Goal: Task Accomplishment & Management: Manage account settings

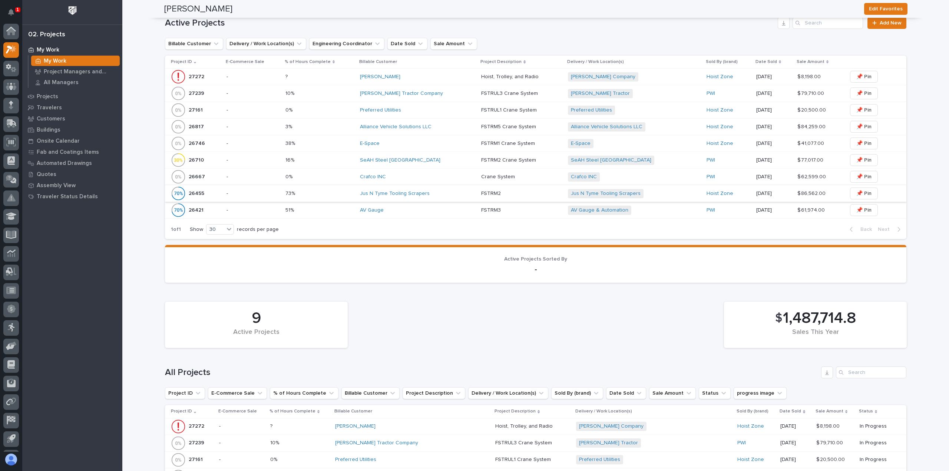
scroll to position [223, 0]
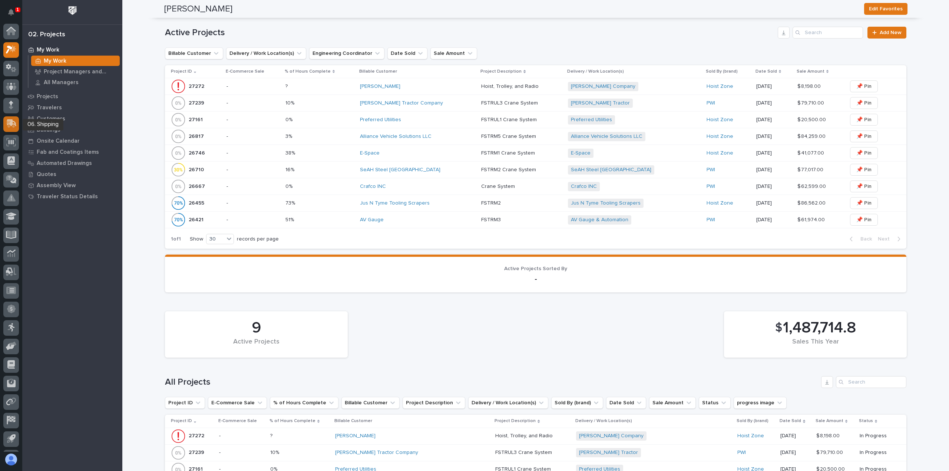
click at [9, 123] on icon at bounding box center [12, 122] width 10 height 7
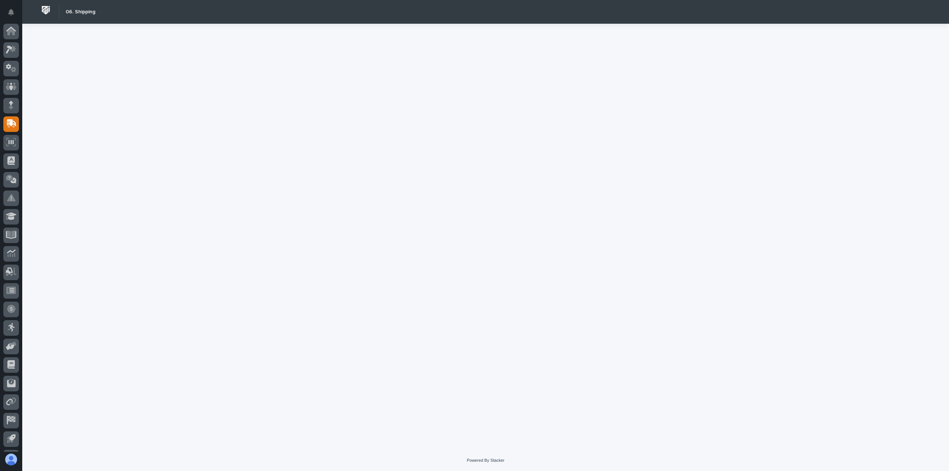
scroll to position [16, 0]
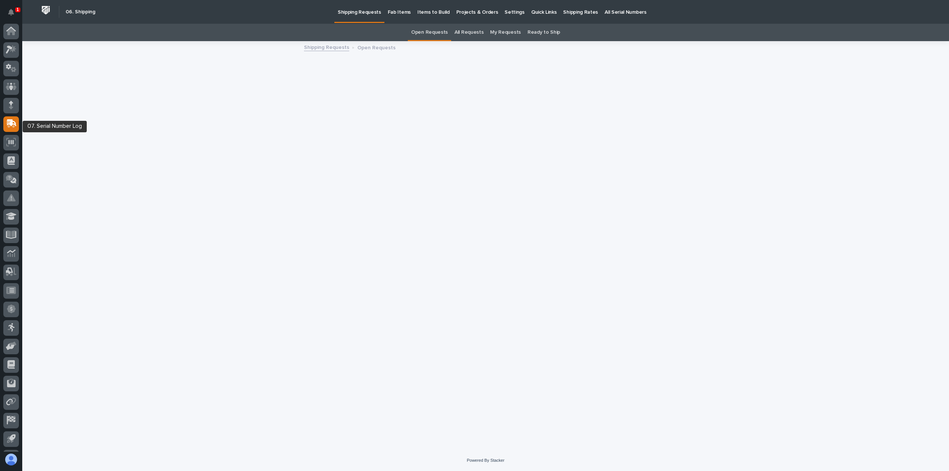
scroll to position [16, 0]
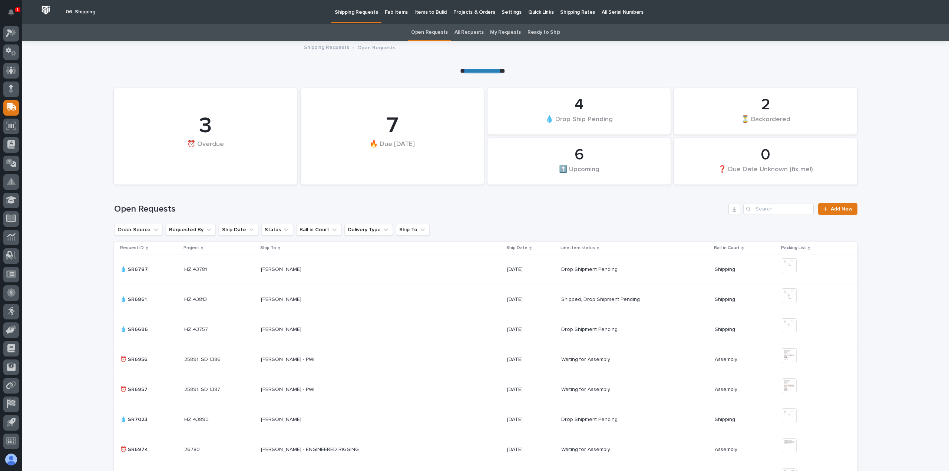
click at [560, 10] on p "Shipping Rates" at bounding box center [577, 8] width 35 height 16
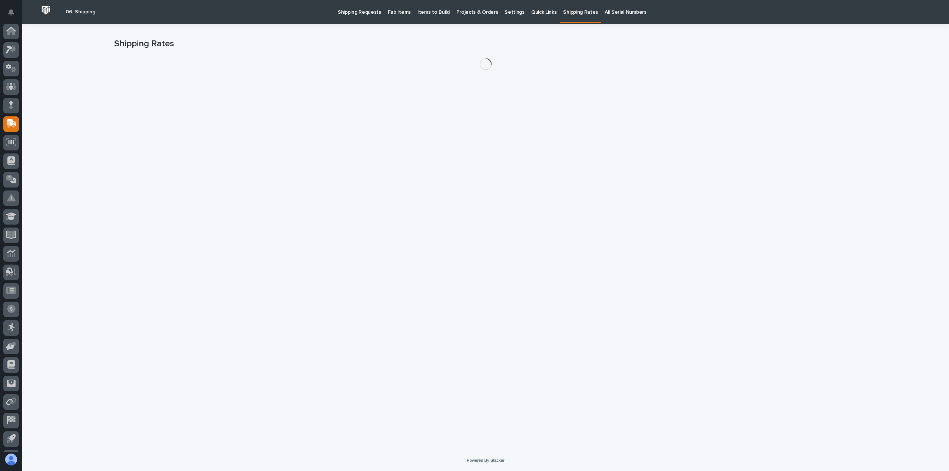
scroll to position [16, 0]
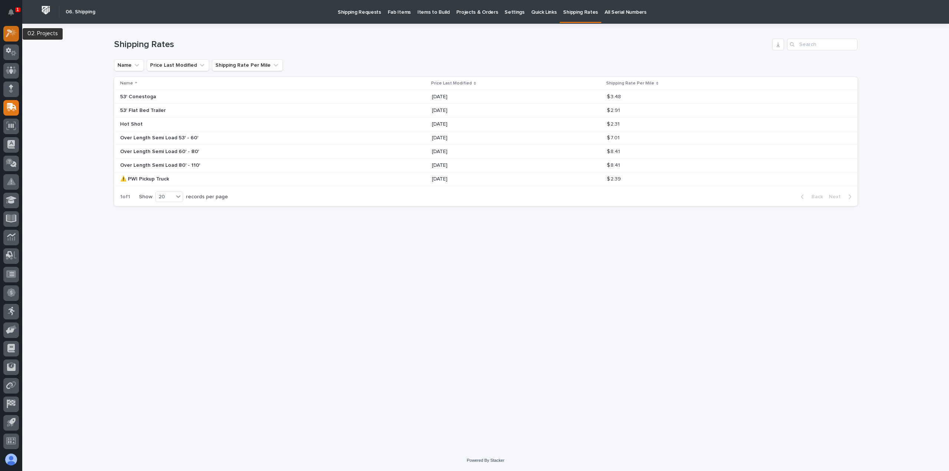
click at [13, 34] on icon at bounding box center [13, 32] width 6 height 7
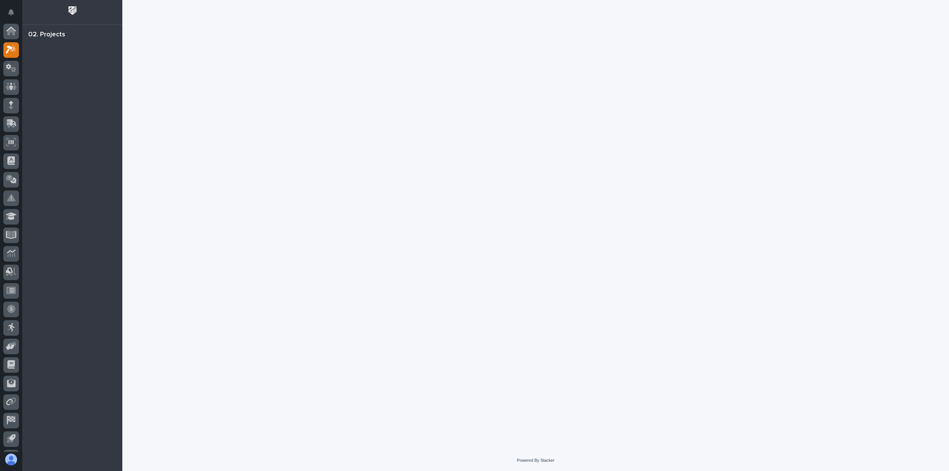
scroll to position [16, 0]
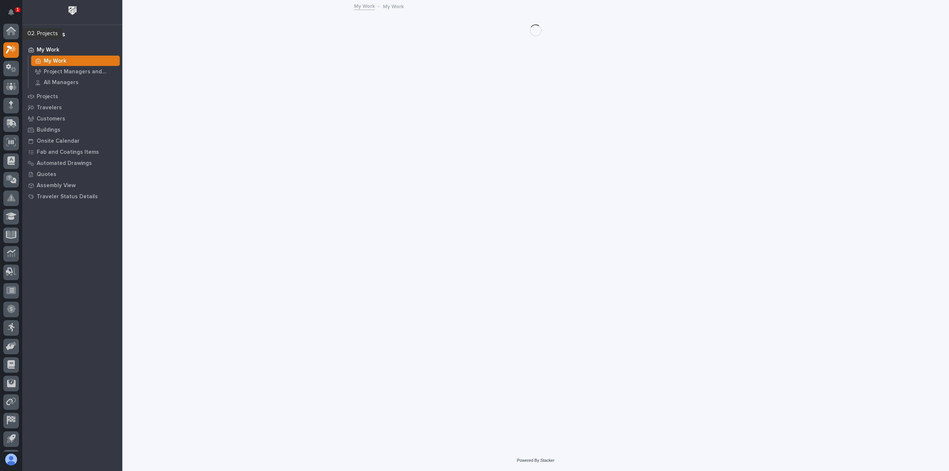
scroll to position [16, 0]
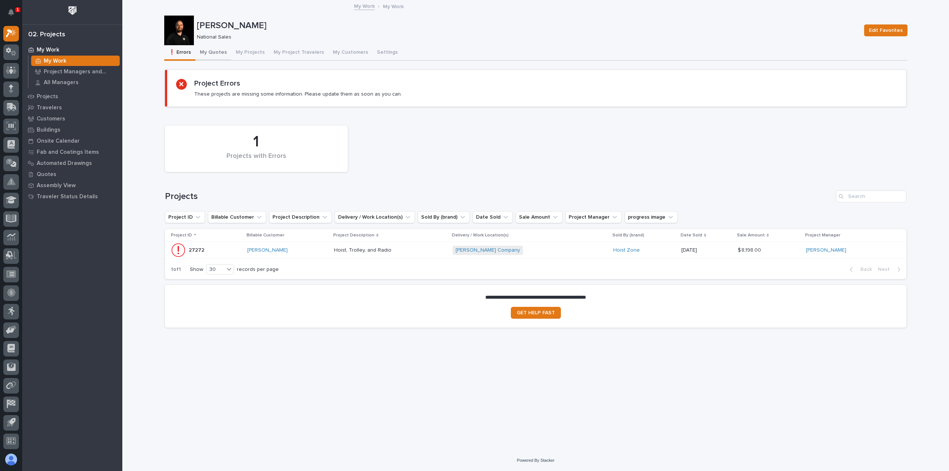
click at [214, 52] on button "My Quotes" at bounding box center [213, 53] width 36 height 16
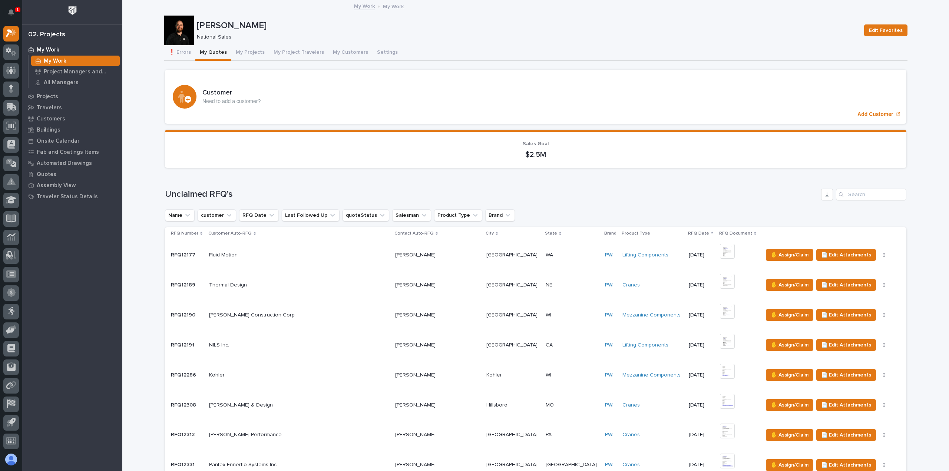
scroll to position [705, 0]
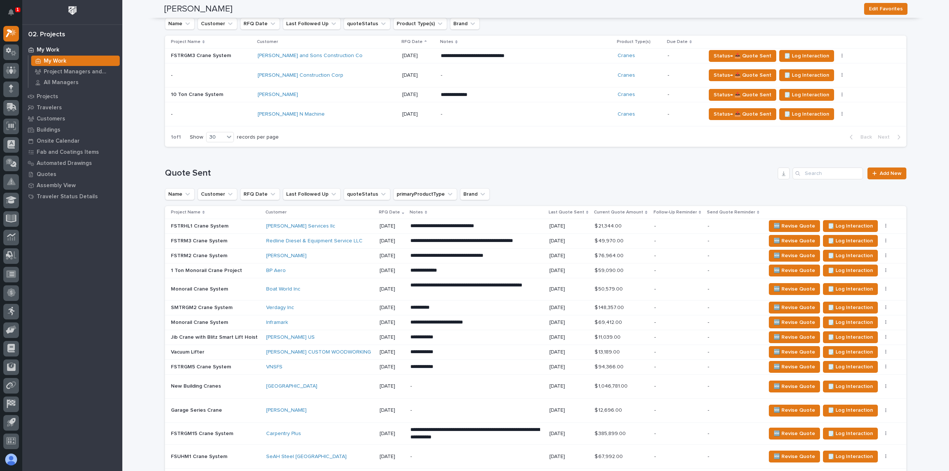
click at [341, 97] on div "Saulsbury" at bounding box center [327, 95] width 139 height 12
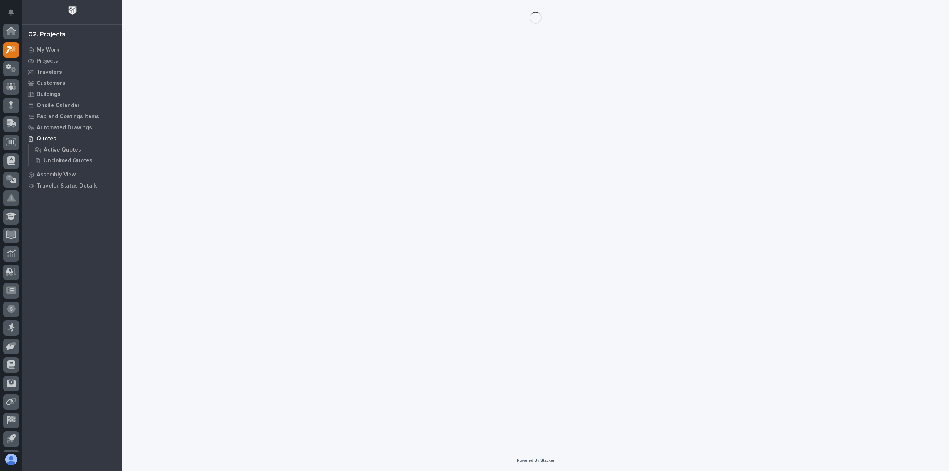
scroll to position [16, 0]
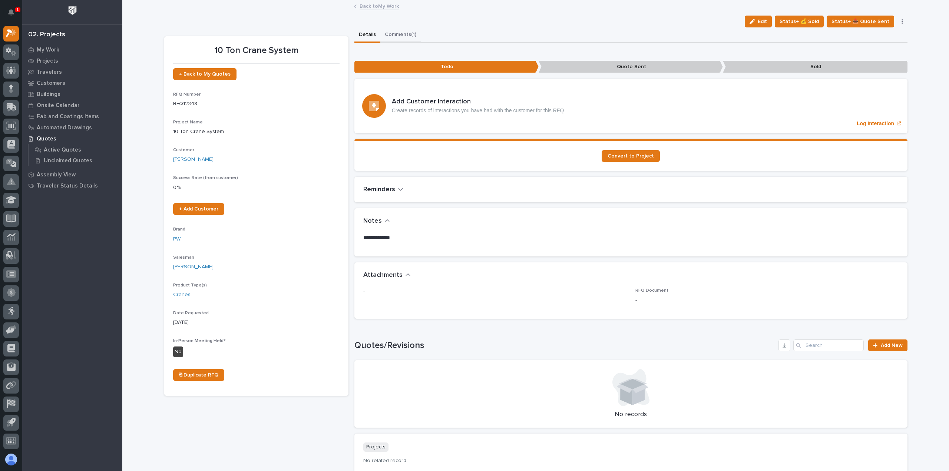
click at [396, 37] on button "Comments (1)" at bounding box center [400, 35] width 40 height 16
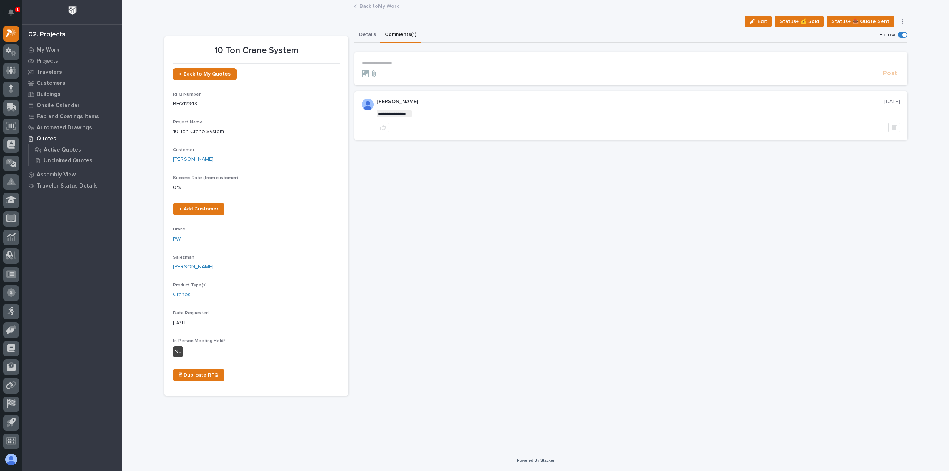
click at [364, 33] on button "Details" at bounding box center [368, 35] width 26 height 16
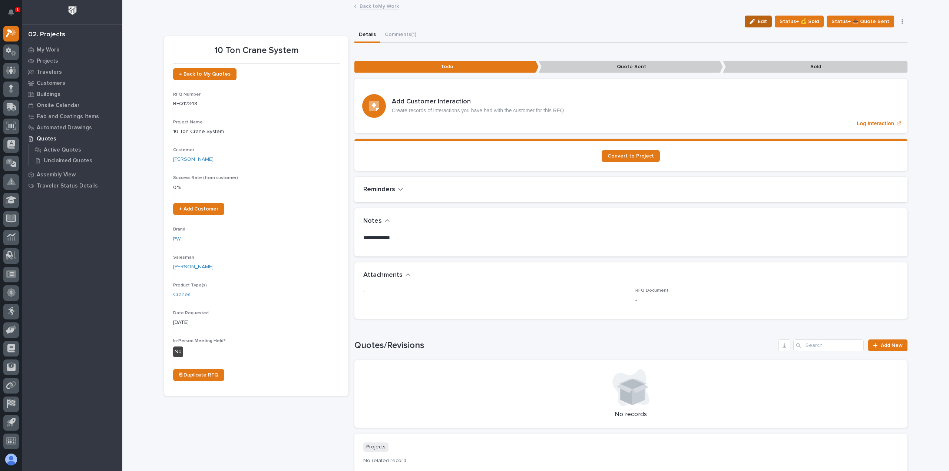
click at [755, 22] on icon "button" at bounding box center [752, 21] width 5 height 5
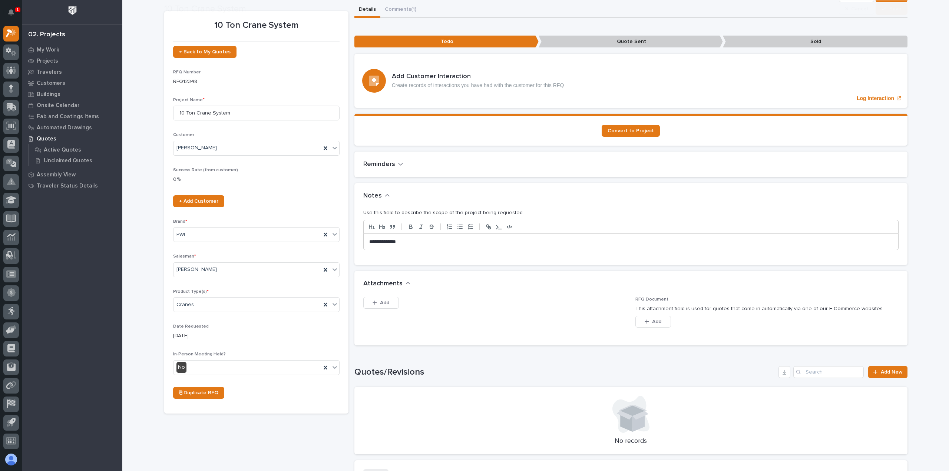
scroll to position [37, 0]
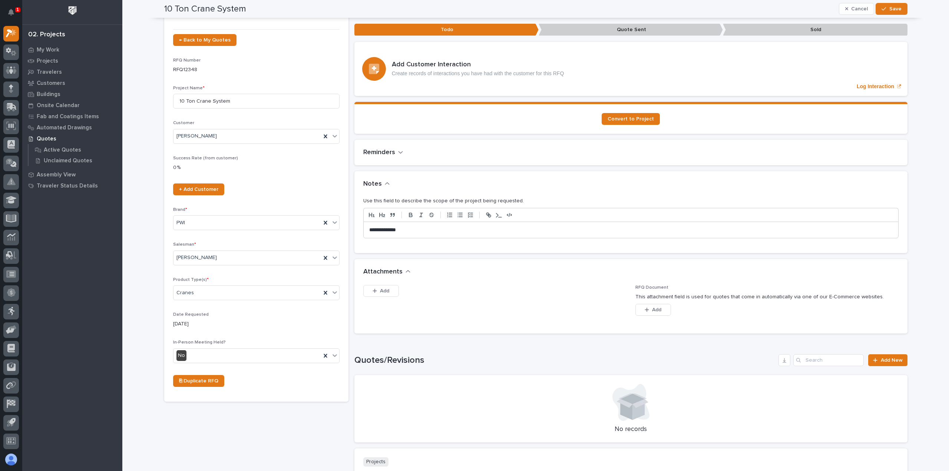
click at [424, 233] on p "**********" at bounding box center [631, 230] width 524 height 7
click at [899, 8] on button "Save" at bounding box center [892, 9] width 32 height 12
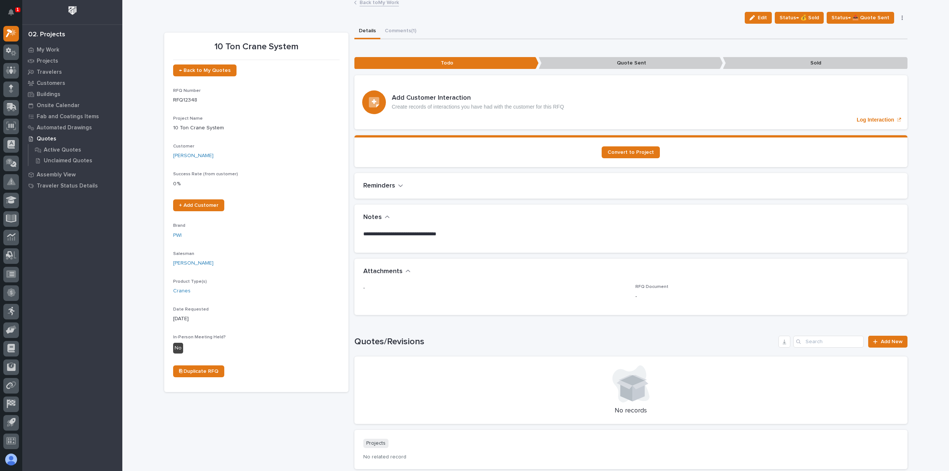
scroll to position [0, 0]
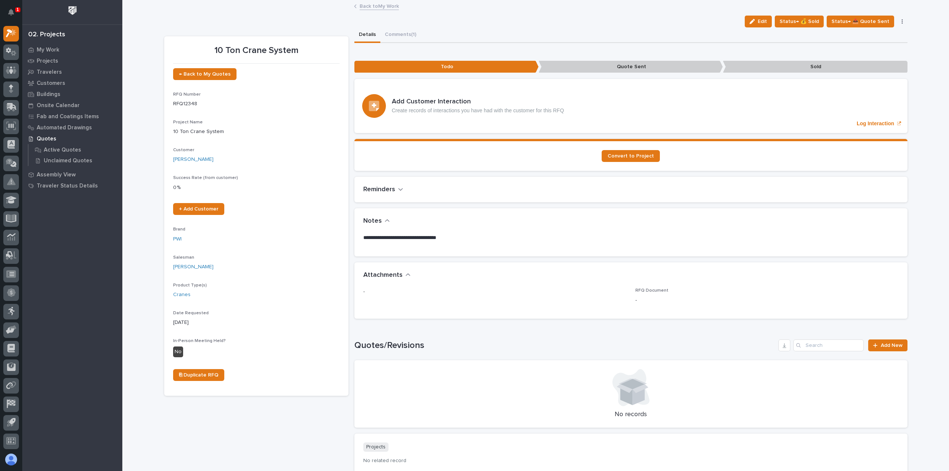
click at [374, 6] on link "Back to My Work" at bounding box center [379, 5] width 39 height 9
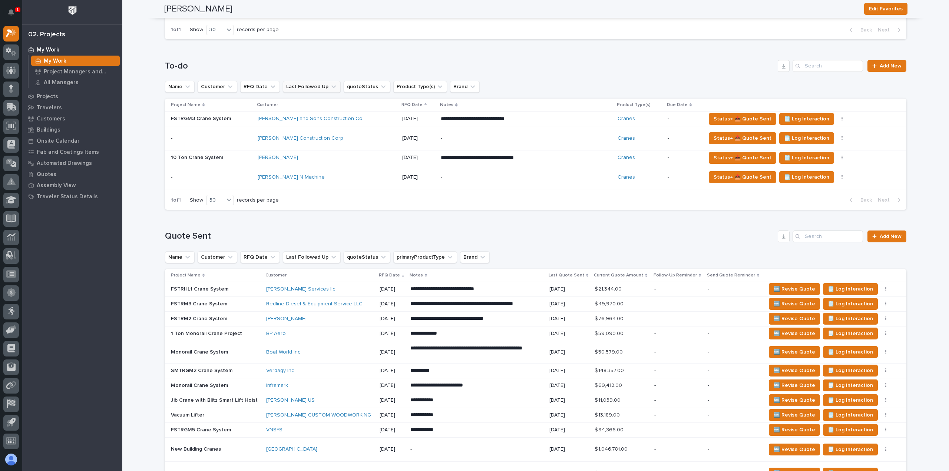
scroll to position [630, 0]
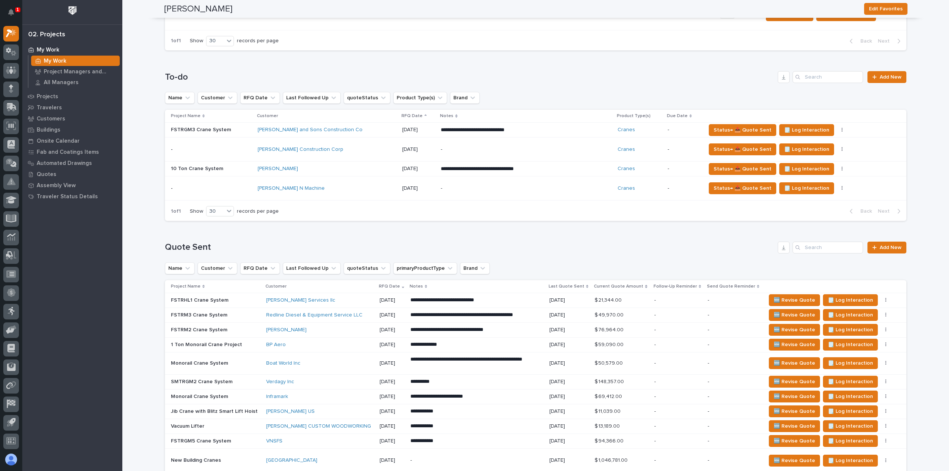
click at [346, 144] on div "Stevens Construction Corp" at bounding box center [327, 150] width 139 height 12
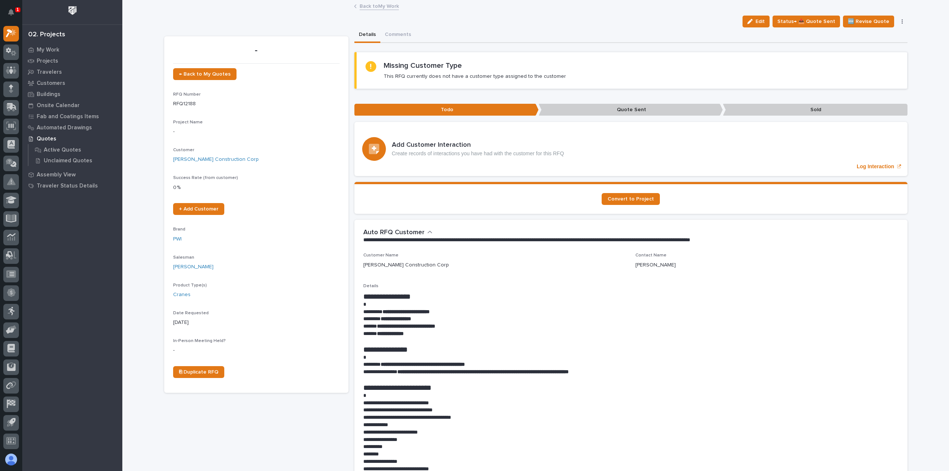
click at [361, 5] on link "Back to My Work" at bounding box center [379, 5] width 39 height 9
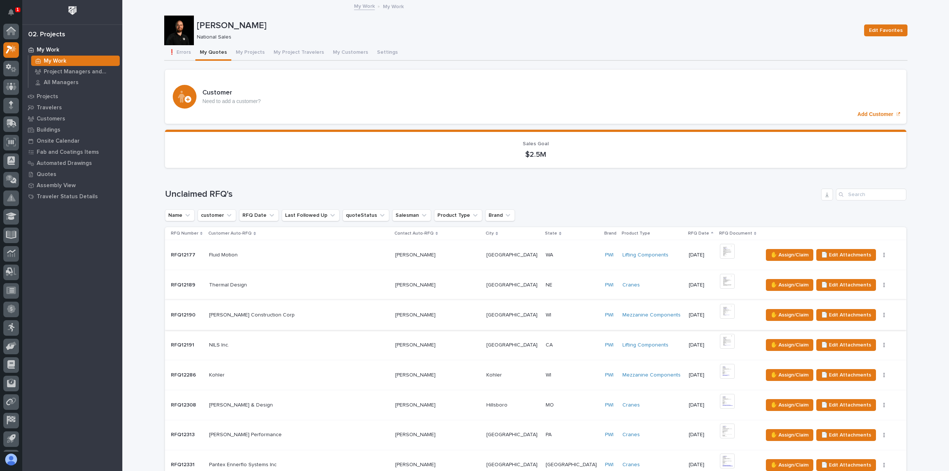
scroll to position [16, 0]
click at [317, 314] on p at bounding box center [299, 315] width 180 height 6
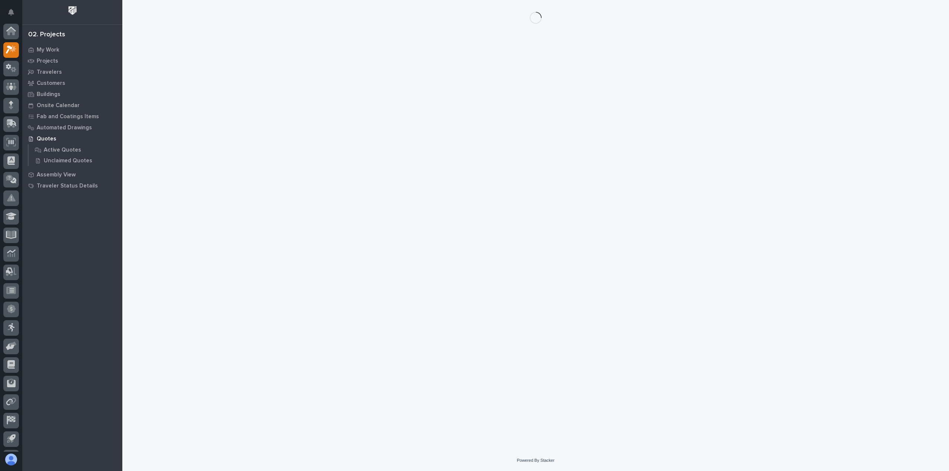
scroll to position [16, 0]
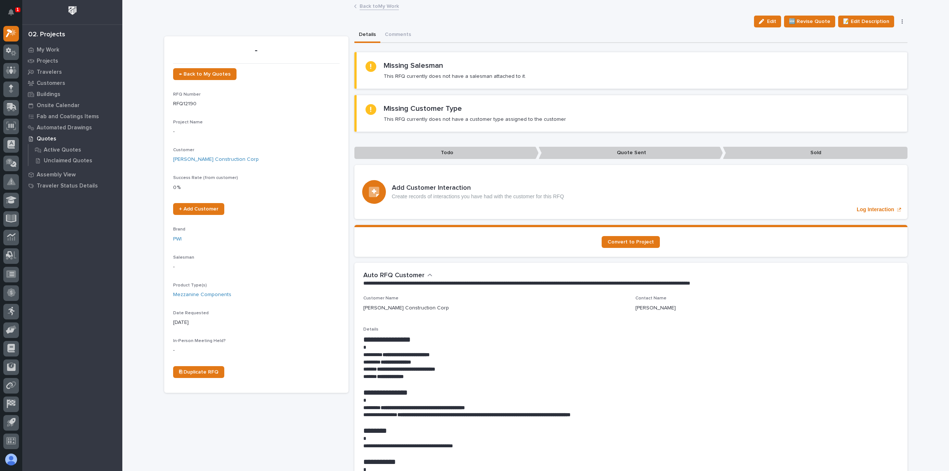
click at [371, 6] on link "Back to My Work" at bounding box center [379, 5] width 39 height 9
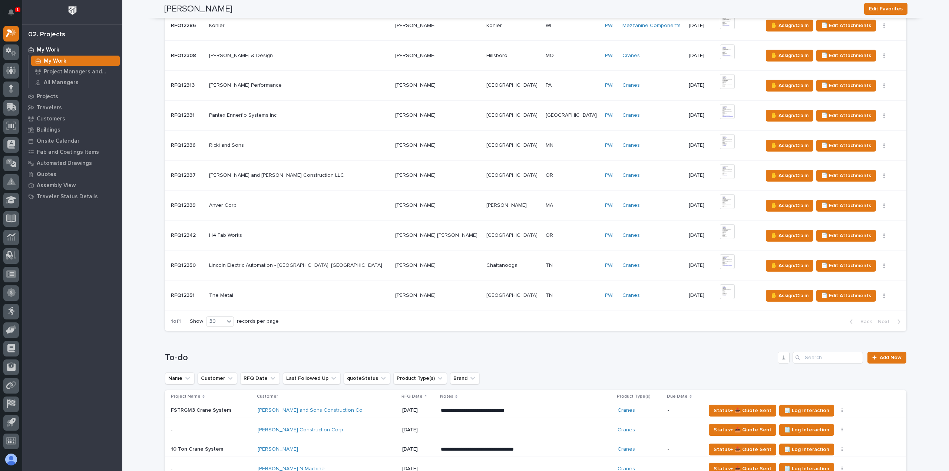
scroll to position [445, 0]
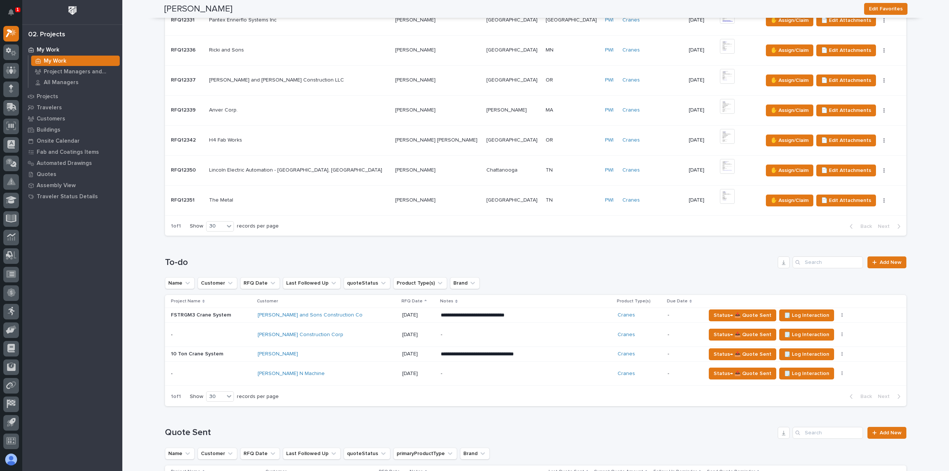
click at [329, 365] on td "[PERSON_NAME] N Machine" at bounding box center [327, 374] width 145 height 24
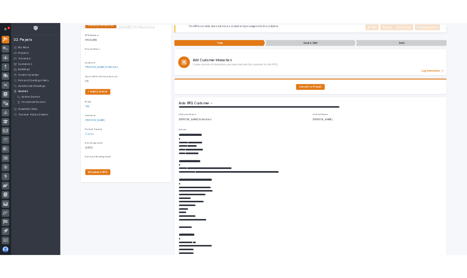
scroll to position [74, 0]
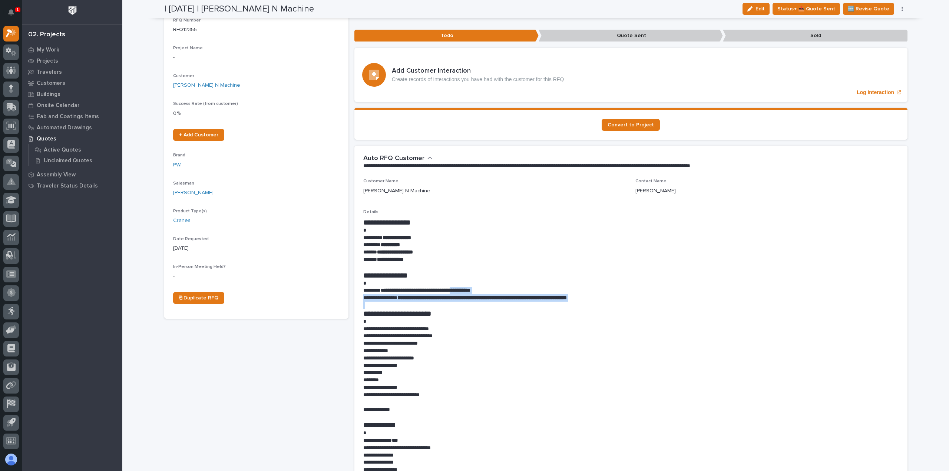
drag, startPoint x: 477, startPoint y: 291, endPoint x: 461, endPoint y: 308, distance: 23.3
click at [461, 308] on div "**********" at bounding box center [631, 357] width 536 height 278
drag, startPoint x: 465, startPoint y: 313, endPoint x: 467, endPoint y: 317, distance: 5.0
click at [465, 313] on h1 "**********" at bounding box center [631, 313] width 536 height 9
drag, startPoint x: 429, startPoint y: 238, endPoint x: 385, endPoint y: 238, distance: 44.1
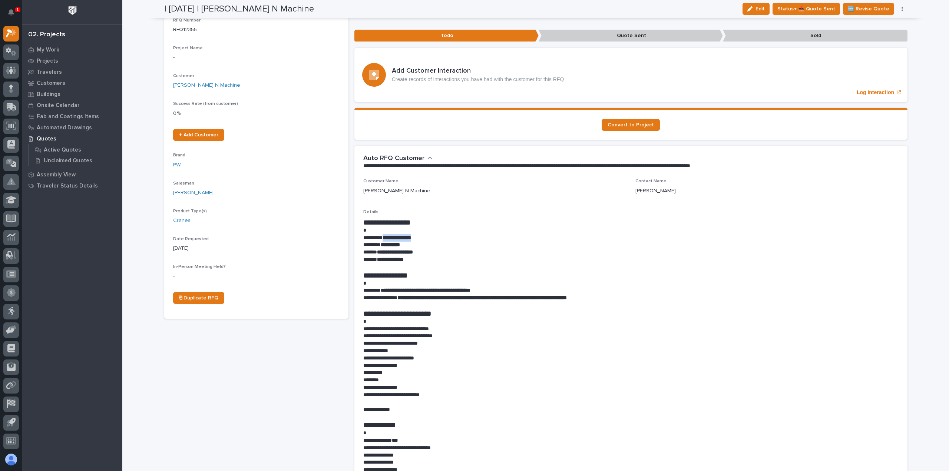
click at [385, 238] on p "**********" at bounding box center [631, 237] width 536 height 7
click at [481, 185] on div "Customer Name Rohr N Machine" at bounding box center [494, 190] width 263 height 22
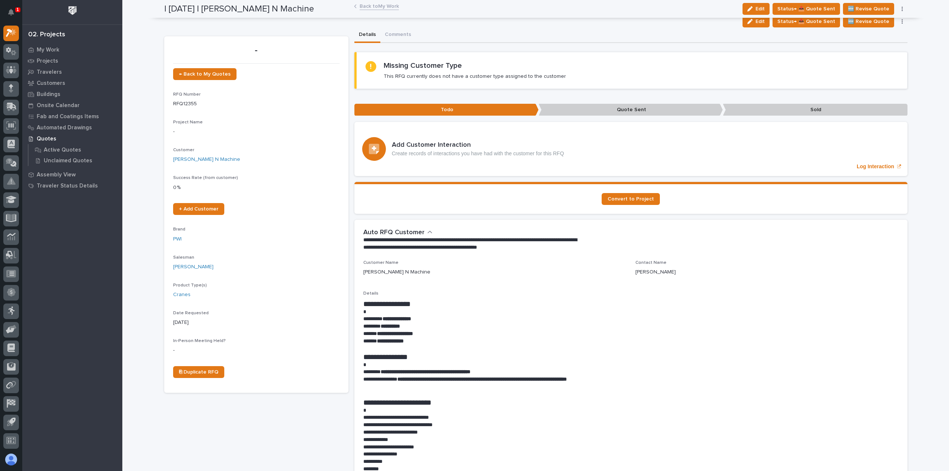
scroll to position [16, 0]
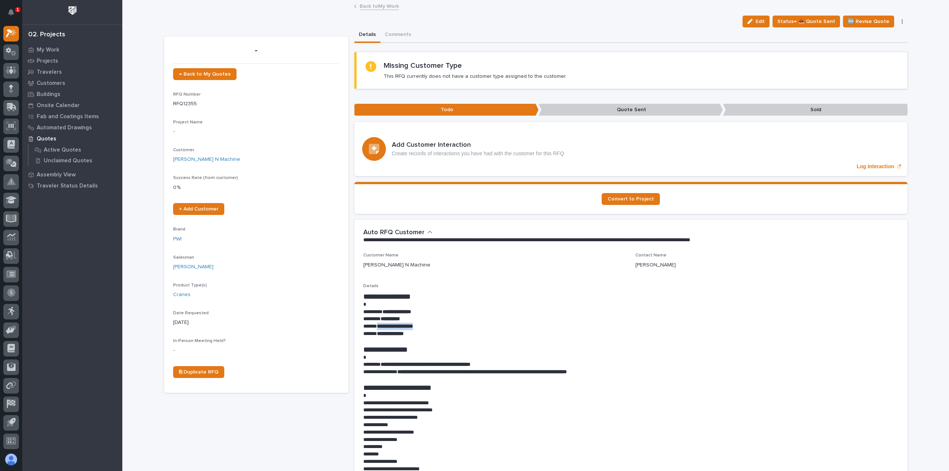
drag, startPoint x: 431, startPoint y: 327, endPoint x: 375, endPoint y: 327, distance: 56.4
click at [375, 327] on p "**********" at bounding box center [631, 326] width 536 height 7
copy strong "**********"
click at [376, 5] on link "Back to My Work" at bounding box center [379, 5] width 39 height 9
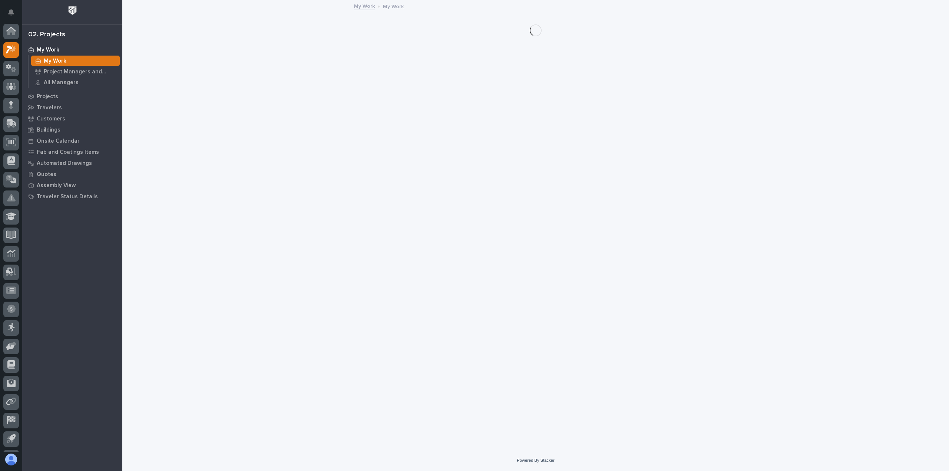
scroll to position [16, 0]
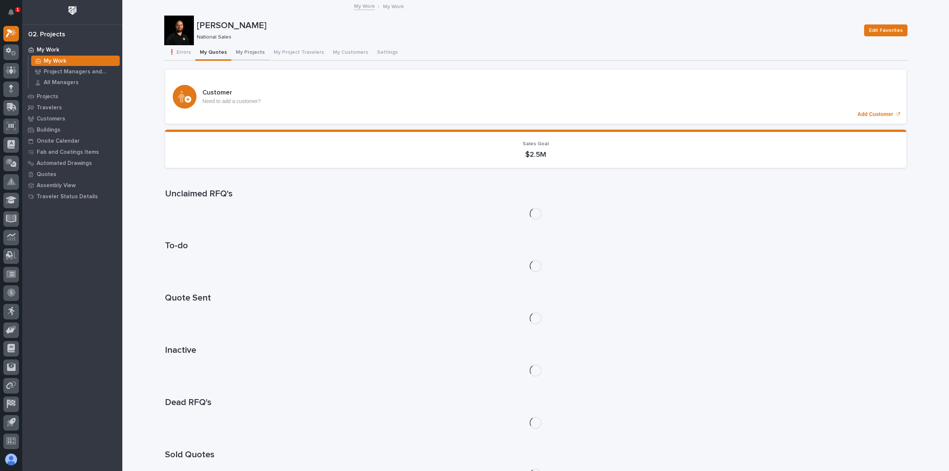
click at [247, 54] on button "My Projects" at bounding box center [250, 53] width 38 height 16
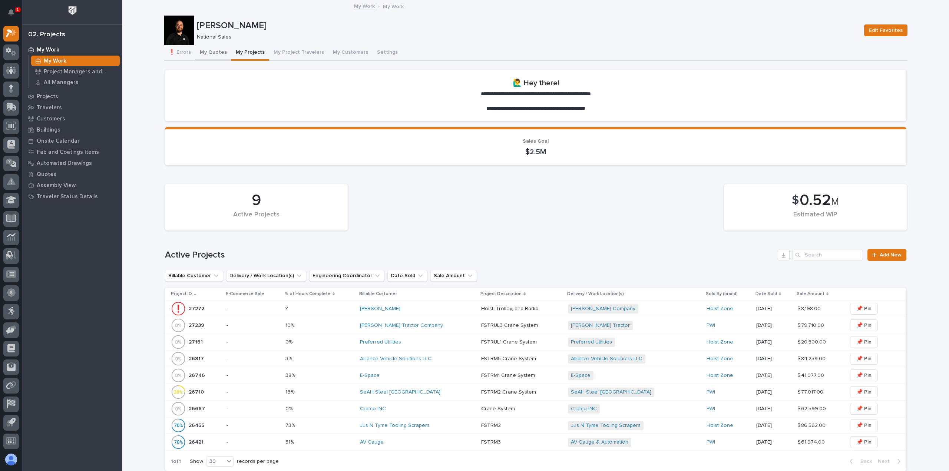
click at [210, 53] on button "My Quotes" at bounding box center [213, 53] width 36 height 16
click at [211, 50] on button "My Quotes" at bounding box center [213, 53] width 36 height 16
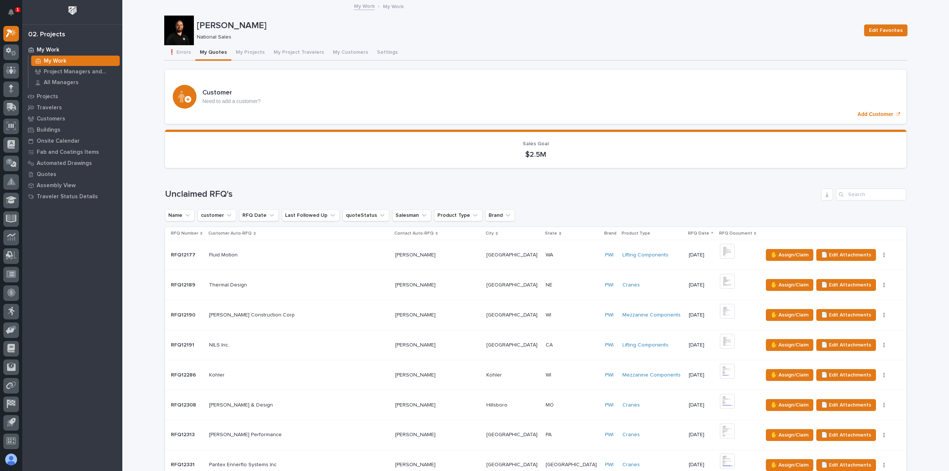
scroll to position [556, 0]
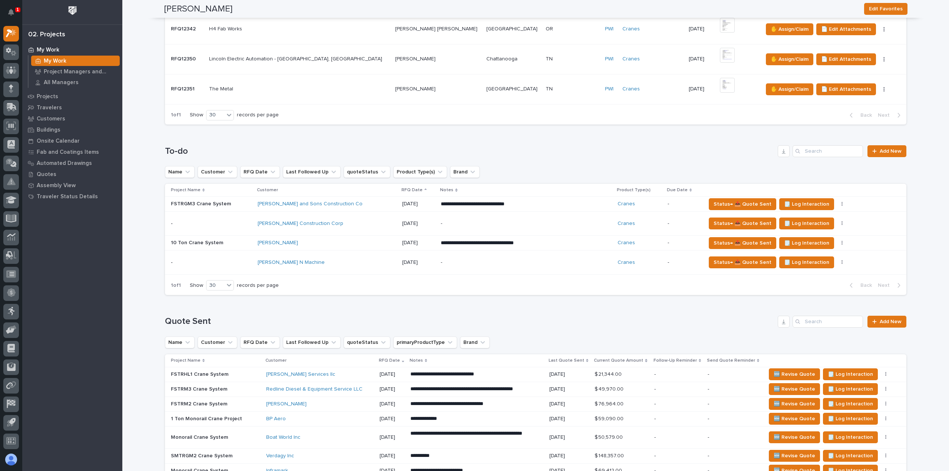
click at [561, 260] on p "-" at bounding box center [506, 263] width 130 height 6
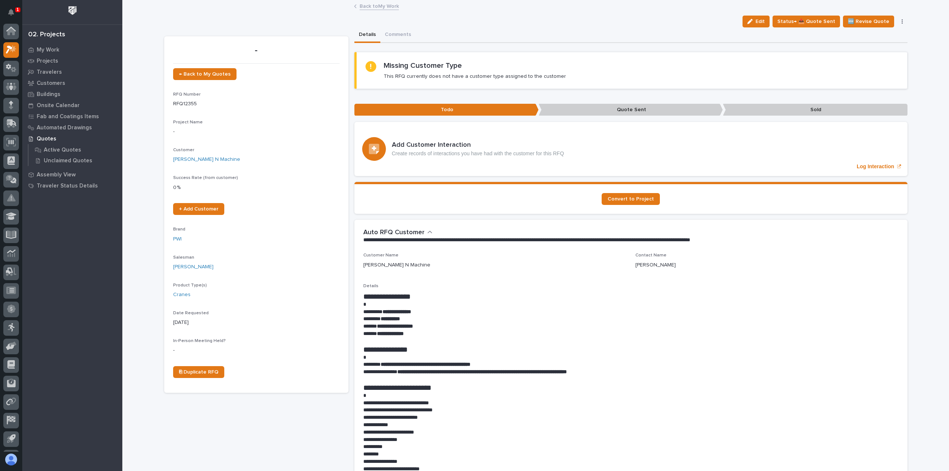
scroll to position [16, 0]
click at [757, 24] on button "Edit" at bounding box center [756, 22] width 27 height 12
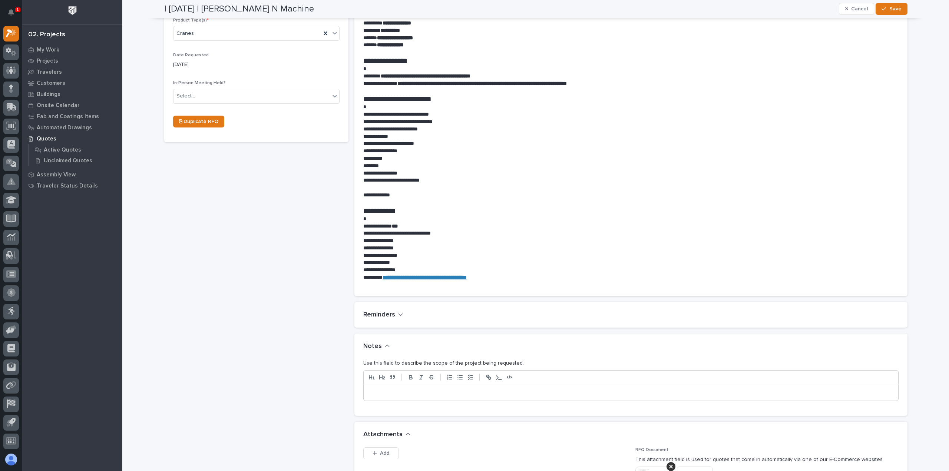
scroll to position [408, 0]
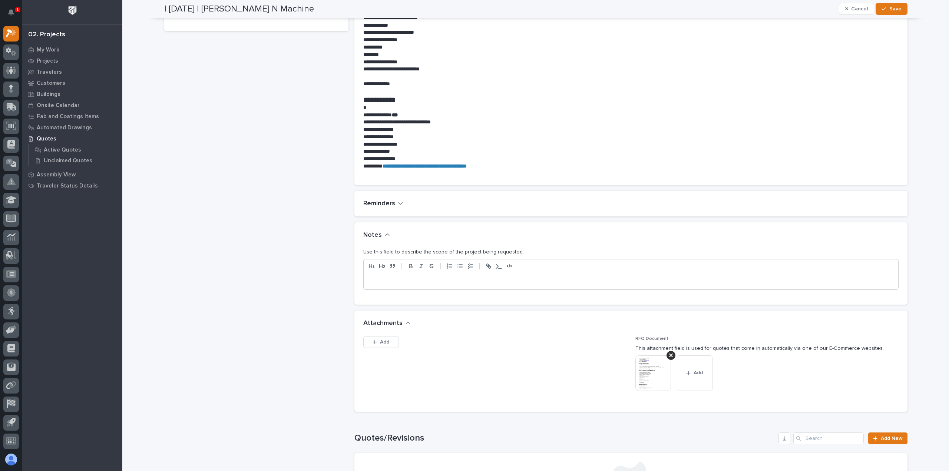
drag, startPoint x: 412, startPoint y: 282, endPoint x: 416, endPoint y: 284, distance: 4.5
click at [413, 282] on p at bounding box center [631, 281] width 524 height 7
click at [887, 11] on button "Save" at bounding box center [892, 9] width 32 height 12
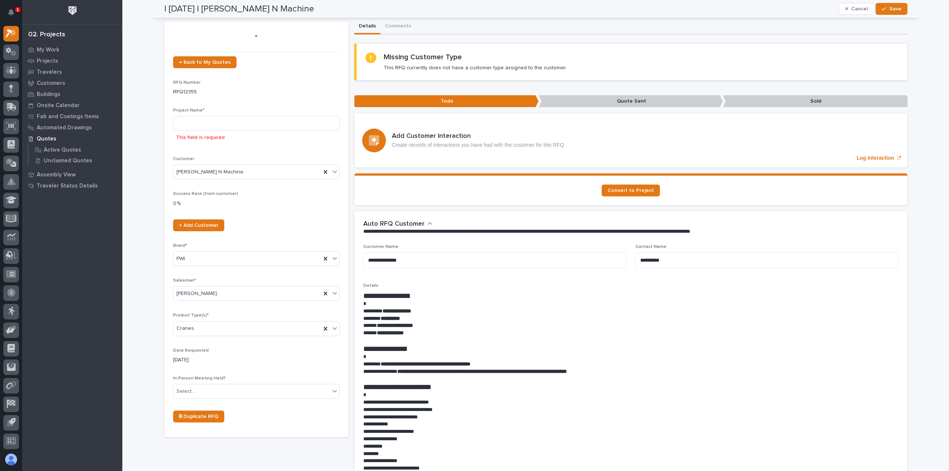
scroll to position [0, 0]
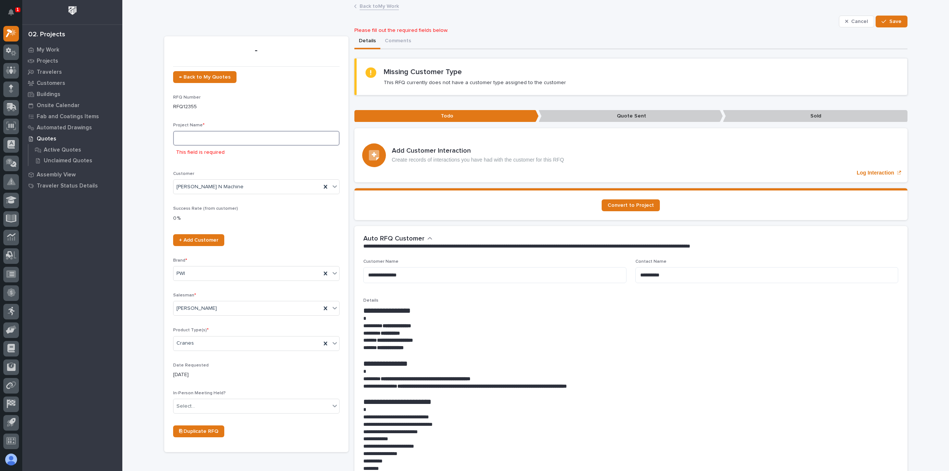
click at [208, 141] on input at bounding box center [256, 138] width 167 height 15
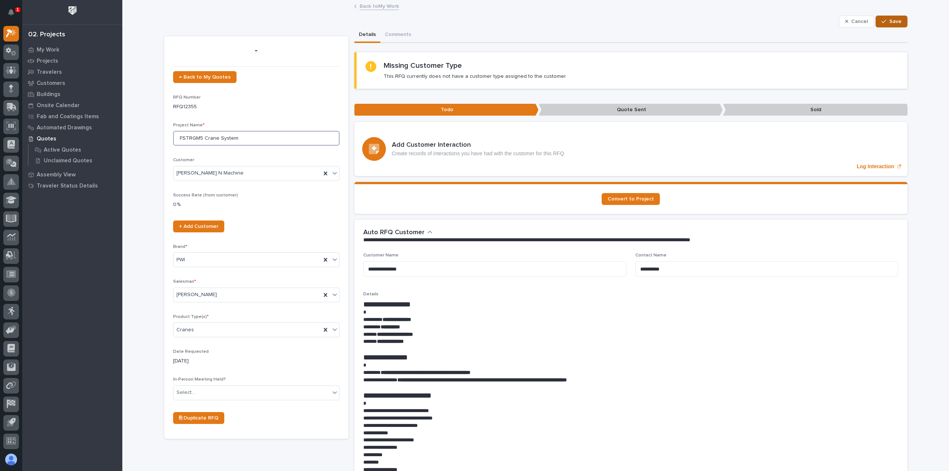
type input "FSTRGM5 Crane System"
click at [896, 22] on span "Save" at bounding box center [896, 21] width 12 height 7
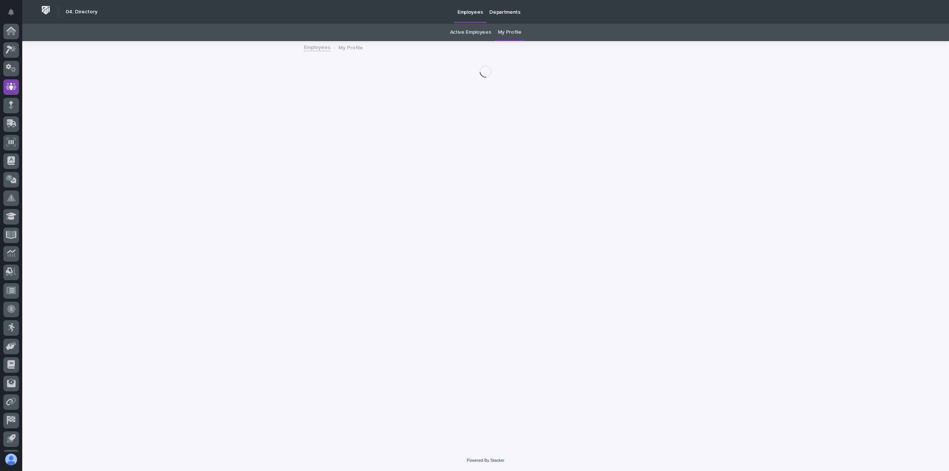
scroll to position [16, 0]
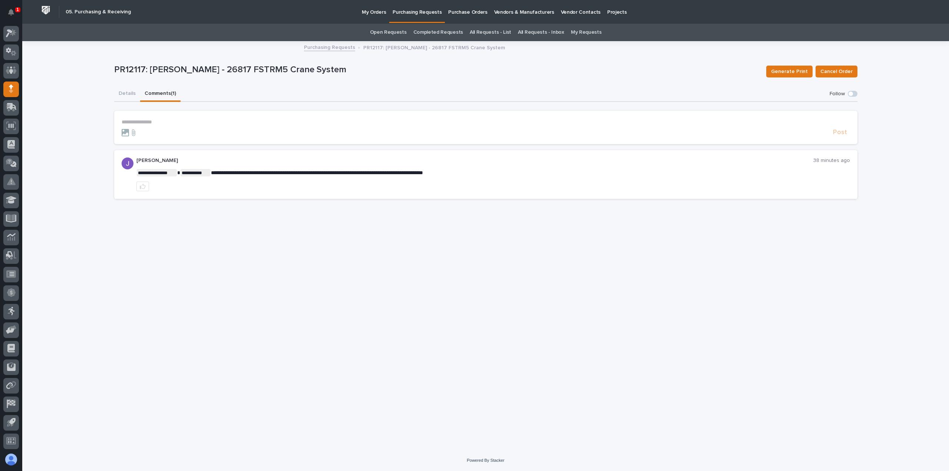
drag, startPoint x: 163, startPoint y: 116, endPoint x: 167, endPoint y: 122, distance: 6.7
click at [162, 117] on section "**********" at bounding box center [486, 127] width 744 height 33
click at [170, 126] on form "**********" at bounding box center [486, 128] width 729 height 18
click at [146, 119] on p "**********" at bounding box center [486, 122] width 729 height 6
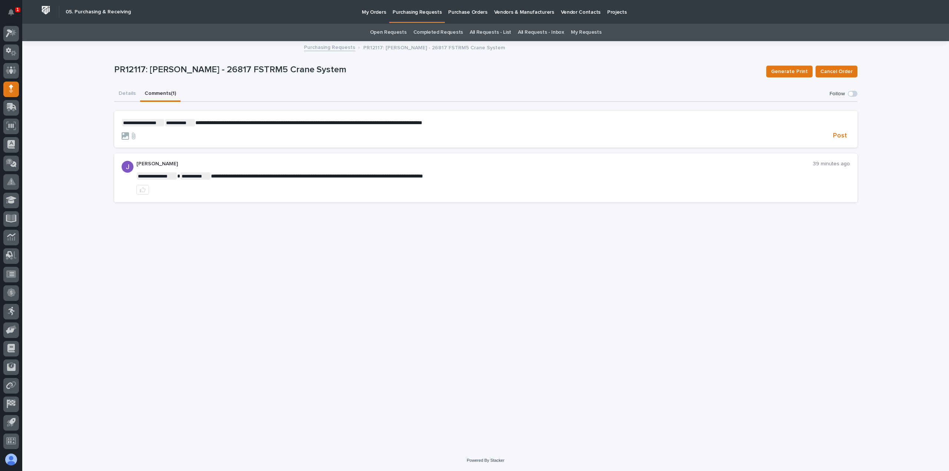
click at [493, 122] on p "**********" at bounding box center [486, 122] width 729 height 7
drag, startPoint x: 458, startPoint y: 123, endPoint x: 433, endPoint y: 124, distance: 25.6
click at [431, 127] on form "**********" at bounding box center [486, 130] width 729 height 22
click at [843, 134] on span "Post" at bounding box center [840, 136] width 14 height 9
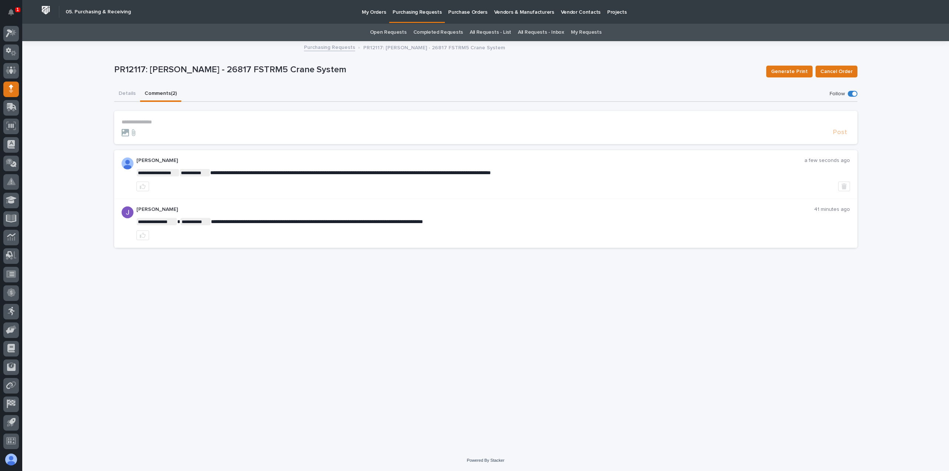
click at [140, 95] on button "Comments (2)" at bounding box center [160, 94] width 41 height 16
click at [132, 93] on button "Details" at bounding box center [127, 94] width 26 height 16
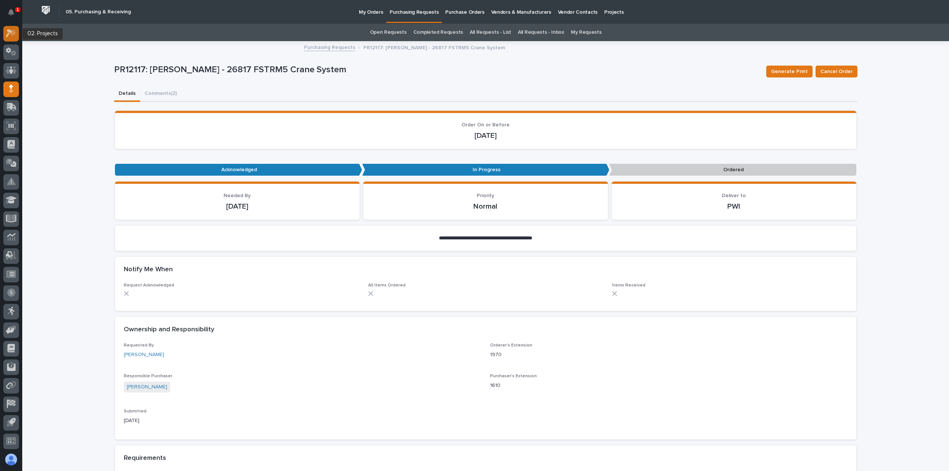
click at [10, 37] on div at bounding box center [11, 34] width 16 height 16
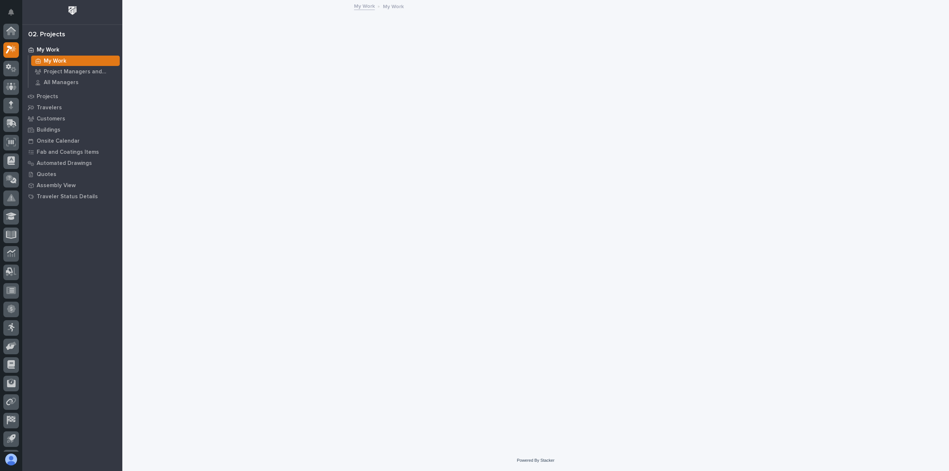
scroll to position [16, 0]
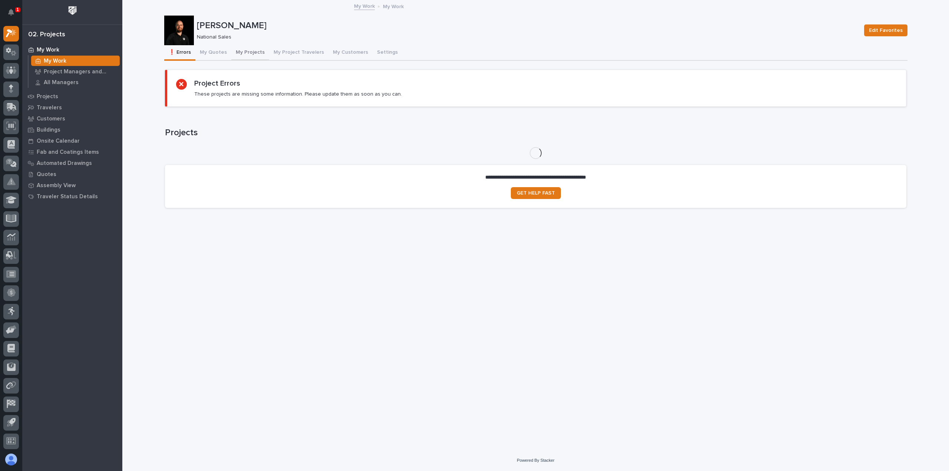
click at [237, 47] on button "My Projects" at bounding box center [250, 53] width 38 height 16
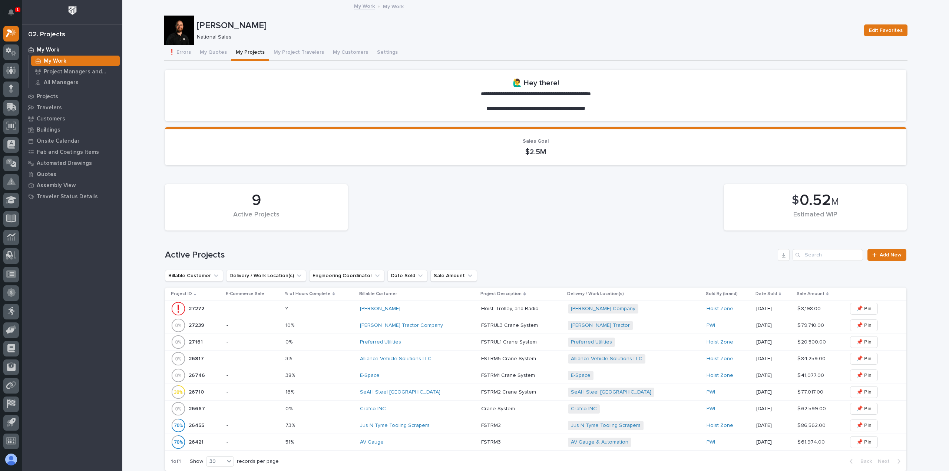
click at [438, 359] on div "Alliance Vehicle Solutions LLC" at bounding box center [418, 359] width 116 height 6
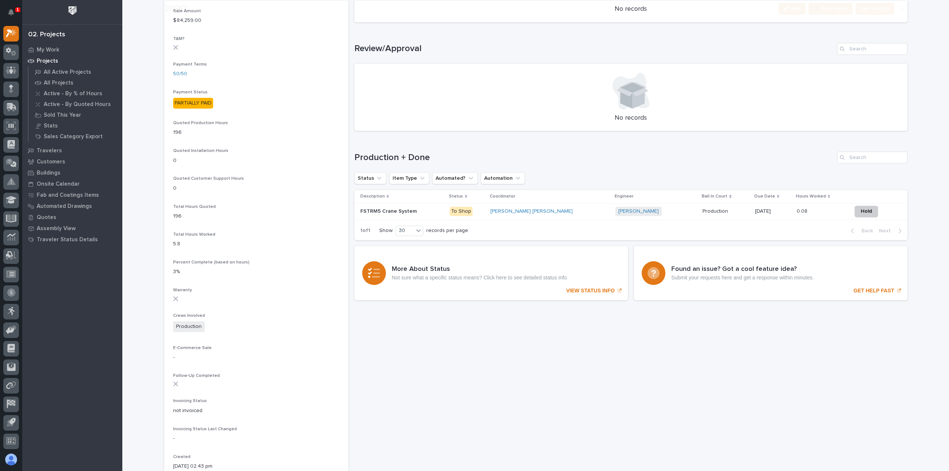
scroll to position [445, 0]
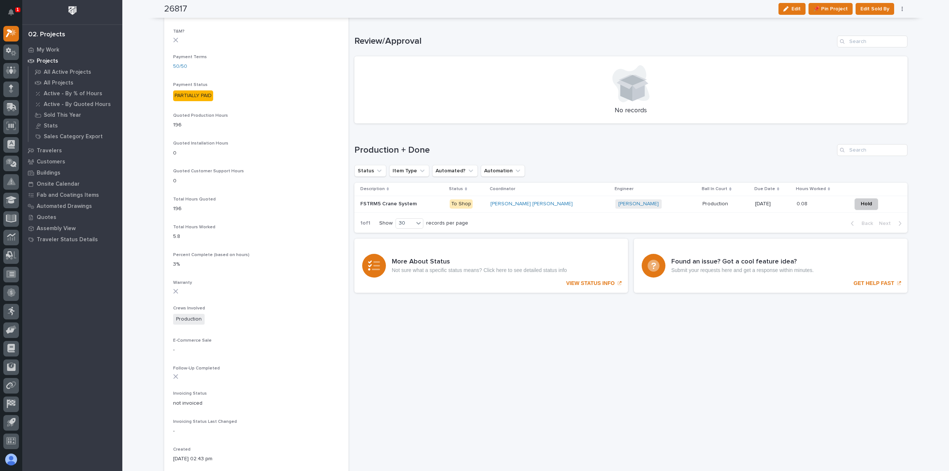
click at [485, 202] on p "To Shop" at bounding box center [467, 204] width 35 height 9
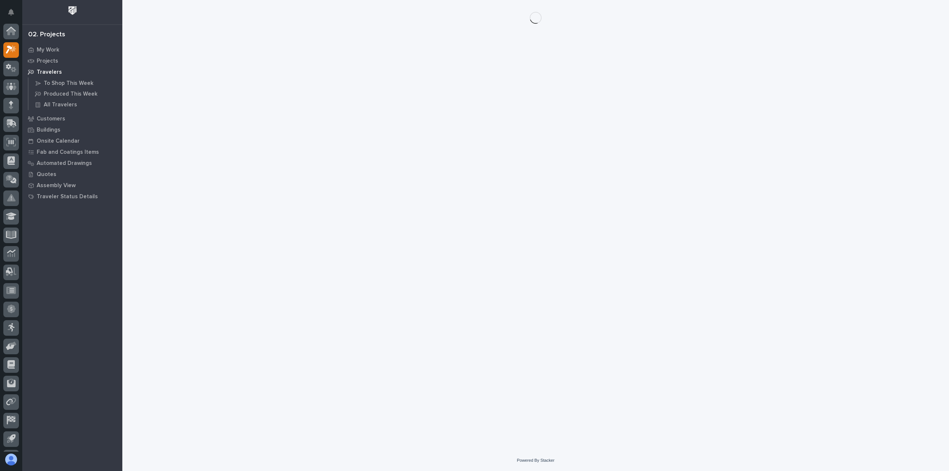
scroll to position [16, 0]
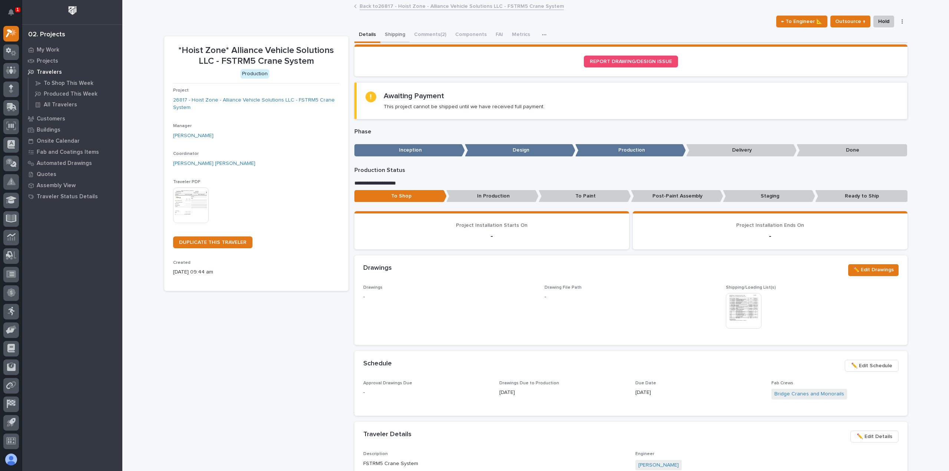
click at [400, 37] on button "Shipping" at bounding box center [394, 35] width 29 height 16
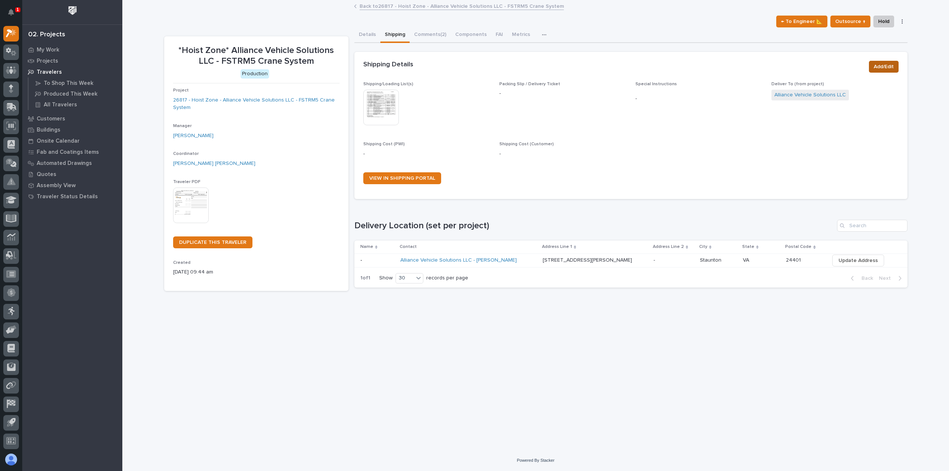
click at [873, 68] on button "Add/Edit" at bounding box center [884, 67] width 30 height 12
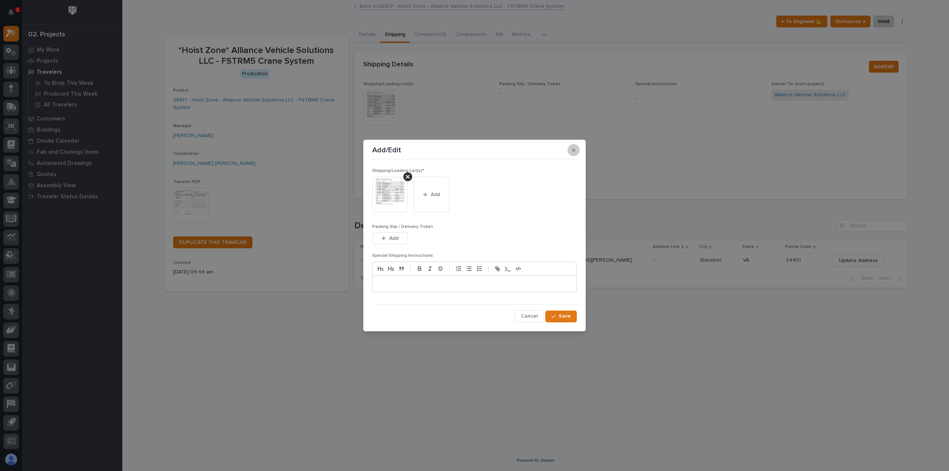
click at [579, 151] on button "button" at bounding box center [574, 150] width 12 height 12
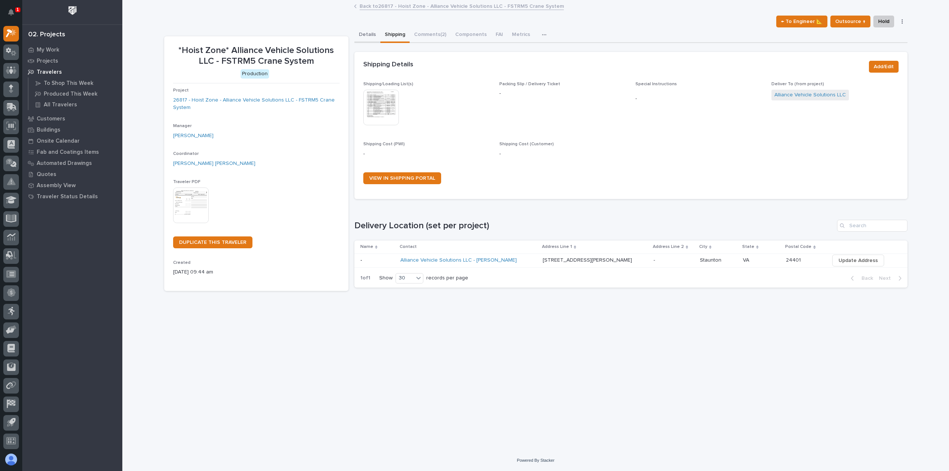
click at [363, 35] on button "Details" at bounding box center [368, 35] width 26 height 16
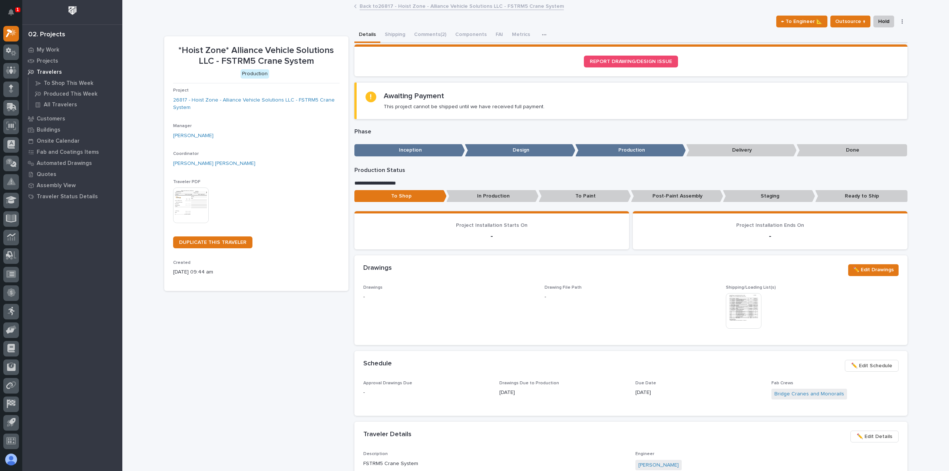
click at [870, 365] on span "✏️ Edit Schedule" at bounding box center [871, 366] width 41 height 9
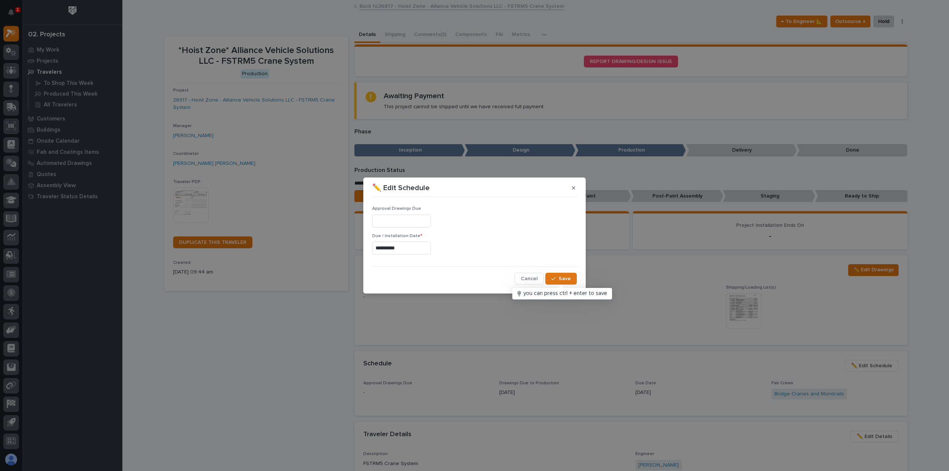
click at [419, 247] on input "**********" at bounding box center [401, 248] width 59 height 13
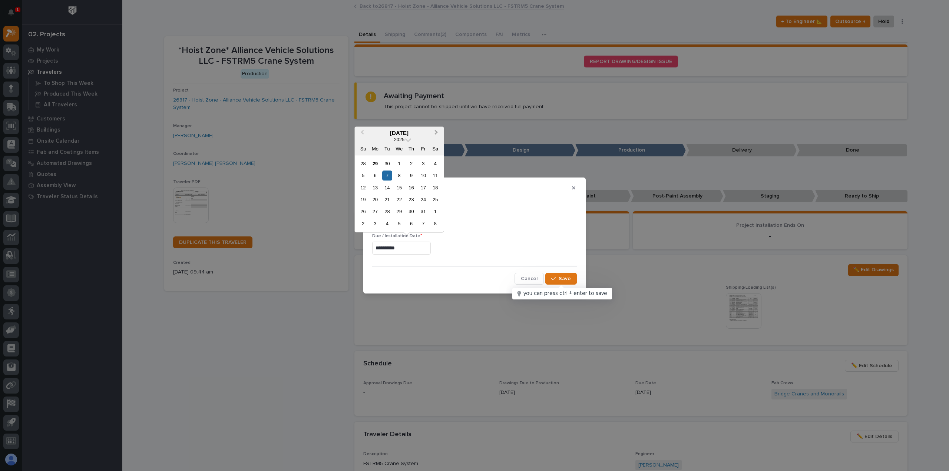
click at [436, 133] on span "Next Month" at bounding box center [436, 133] width 0 height 10
click at [410, 187] on div "13" at bounding box center [411, 188] width 10 height 10
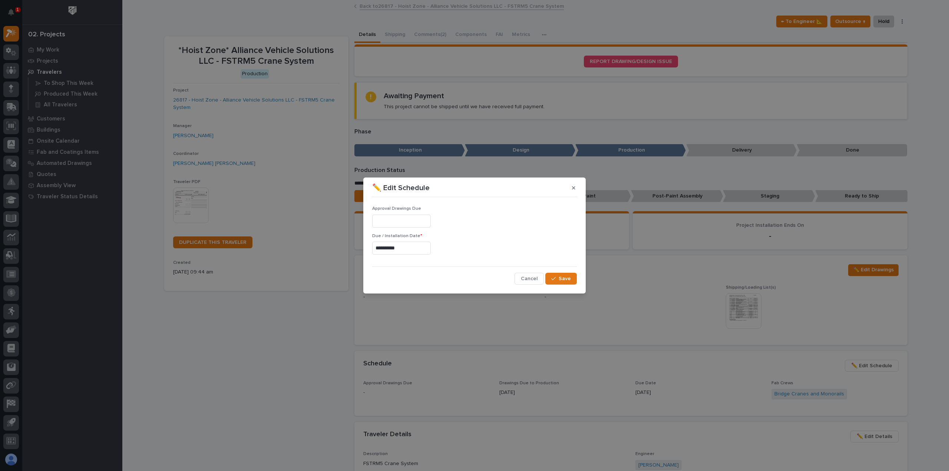
type input "**********"
click at [561, 273] on button "Save" at bounding box center [562, 279] width 32 height 12
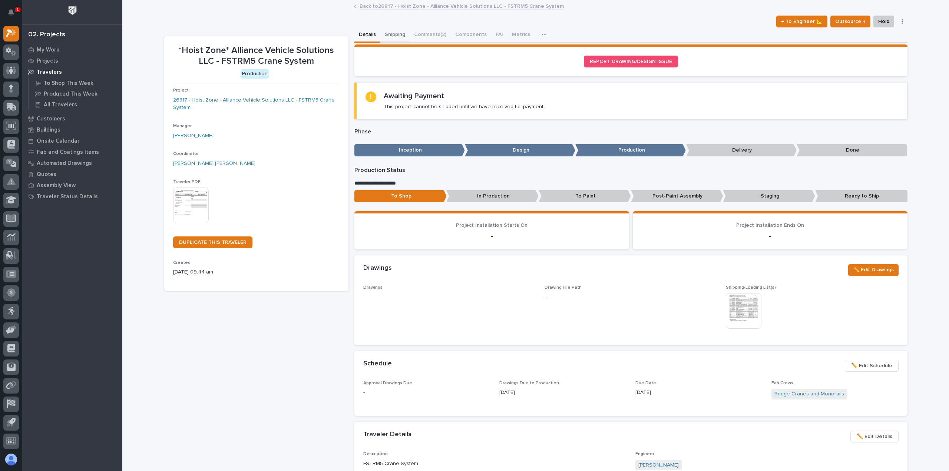
click at [392, 30] on button "Shipping" at bounding box center [394, 35] width 29 height 16
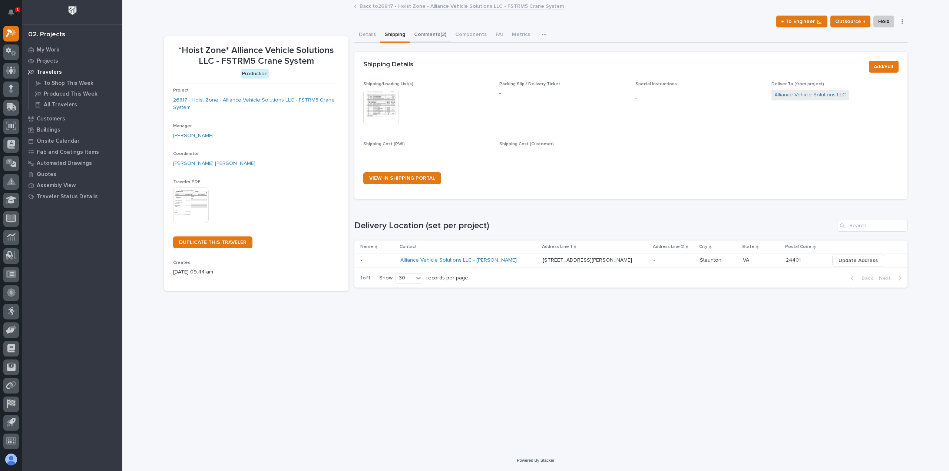
drag, startPoint x: 435, startPoint y: 35, endPoint x: 440, endPoint y: 35, distance: 4.5
click at [437, 35] on button "Comments (2)" at bounding box center [430, 35] width 41 height 16
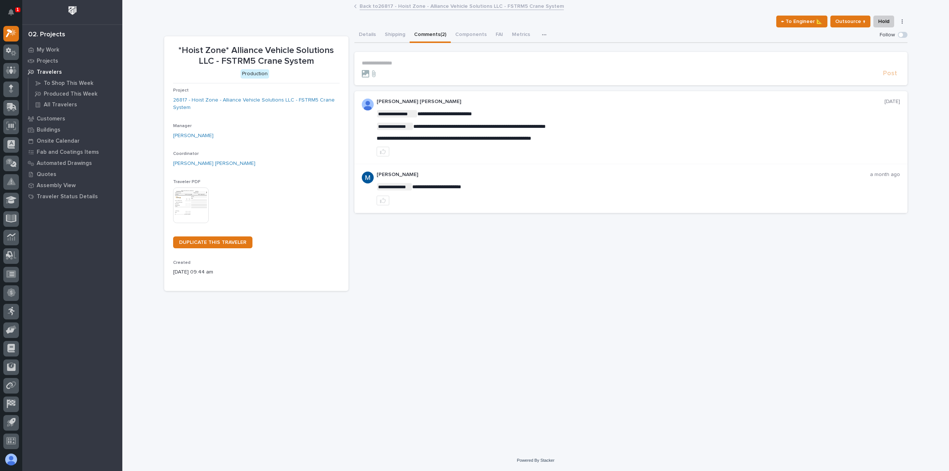
click at [374, 36] on button "Details" at bounding box center [368, 35] width 26 height 16
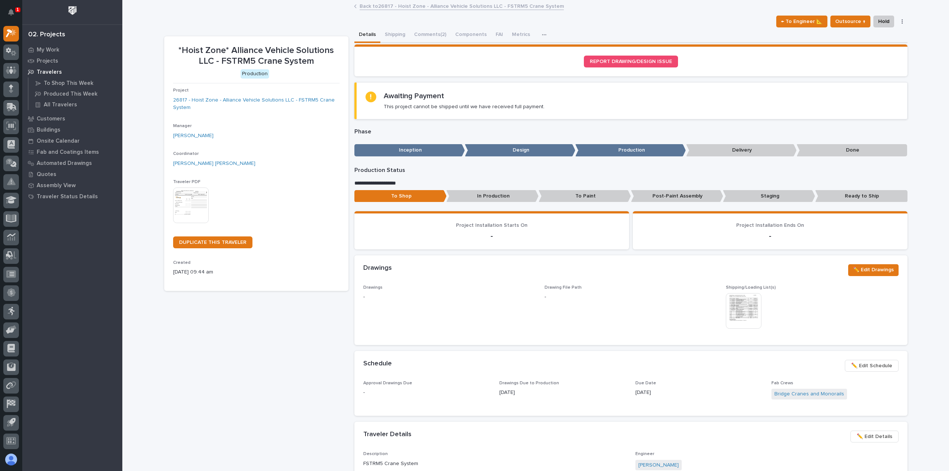
click at [408, 9] on link "Back to 26817 - Hoist Zone - Alliance Vehicle Solutions LLC - FSTRM5 Crane Syst…" at bounding box center [462, 5] width 204 height 9
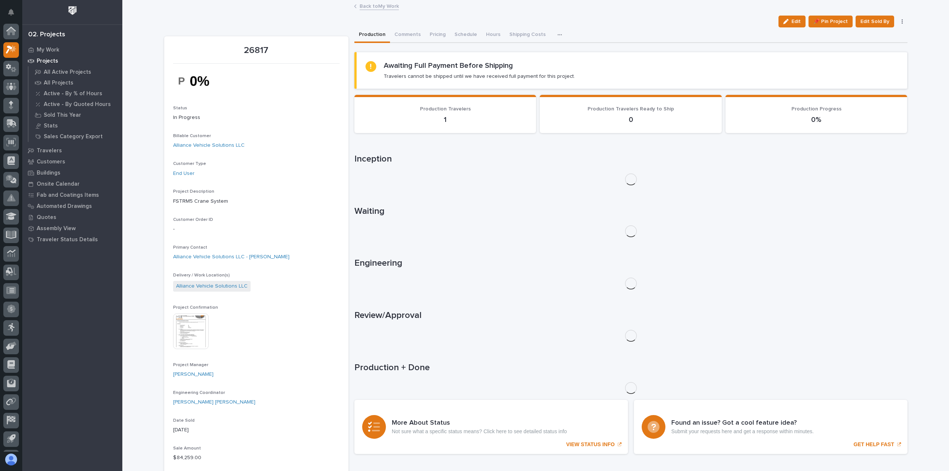
scroll to position [16, 0]
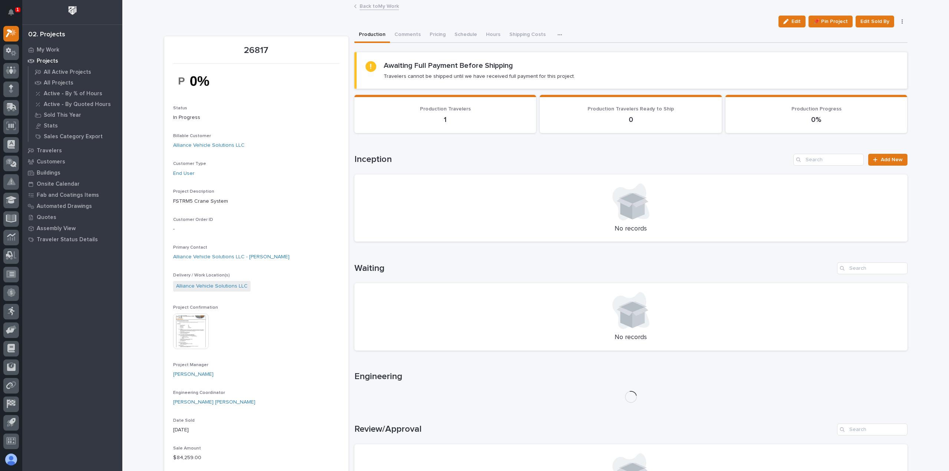
click at [385, 4] on link "Back to My Work" at bounding box center [379, 5] width 39 height 9
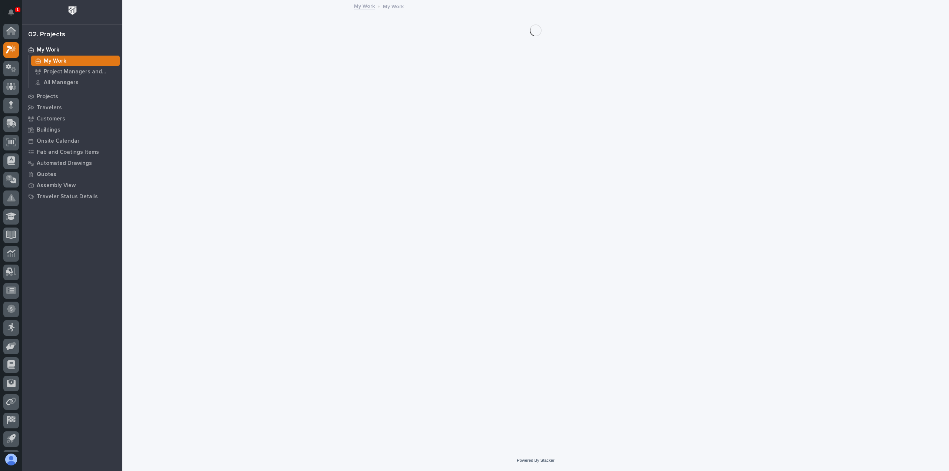
scroll to position [16, 0]
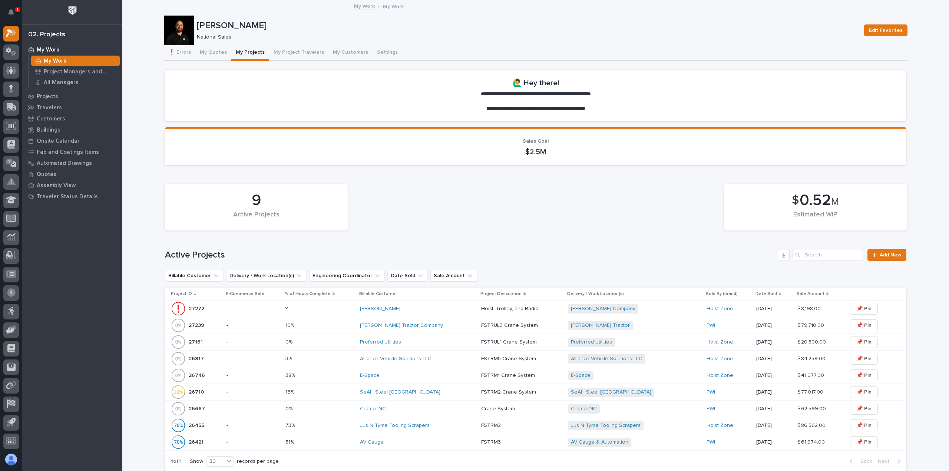
click at [544, 423] on p at bounding box center [521, 426] width 80 height 6
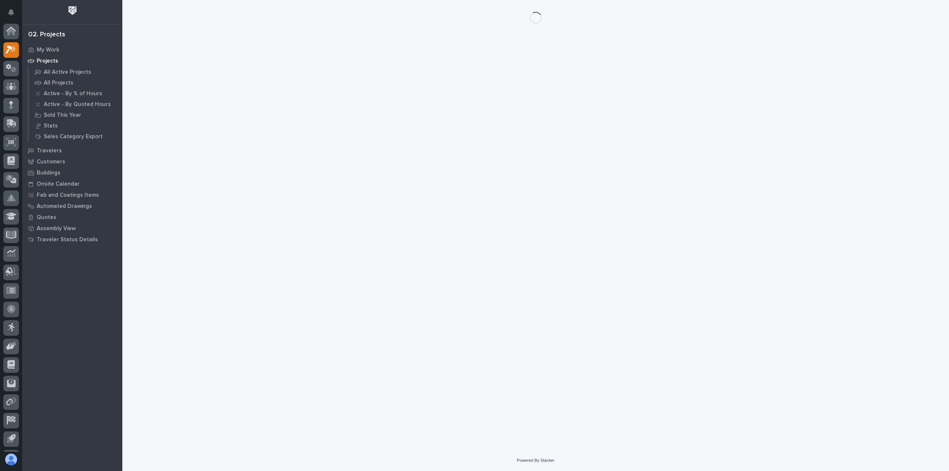
scroll to position [16, 0]
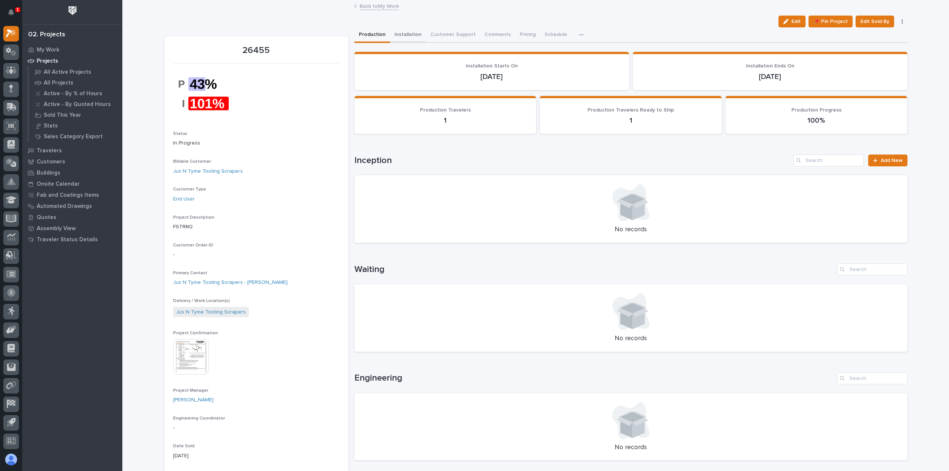
click at [404, 32] on button "Installation" at bounding box center [408, 35] width 36 height 16
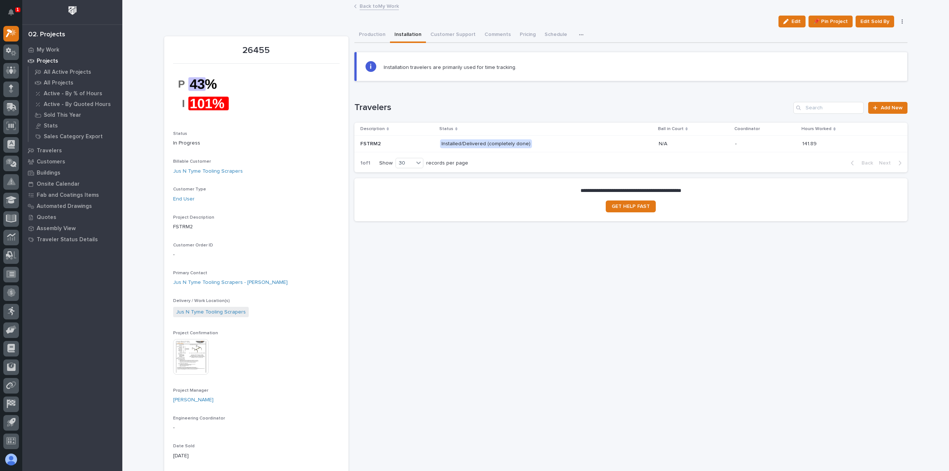
click at [601, 144] on div "Installed/Delivered (completely done)" at bounding box center [546, 143] width 213 height 15
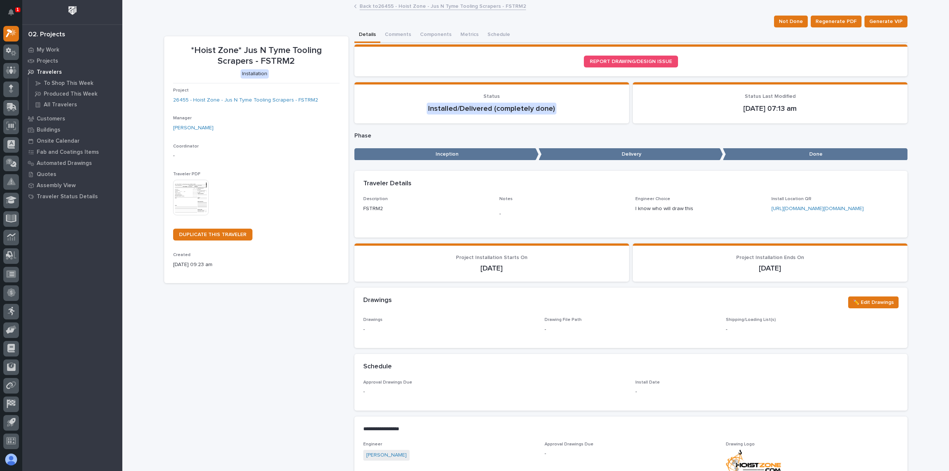
click at [383, 6] on link "Back to 26455 - Hoist Zone - Jus N Tyme Tooling Scrapers - FSTRM2" at bounding box center [443, 5] width 167 height 9
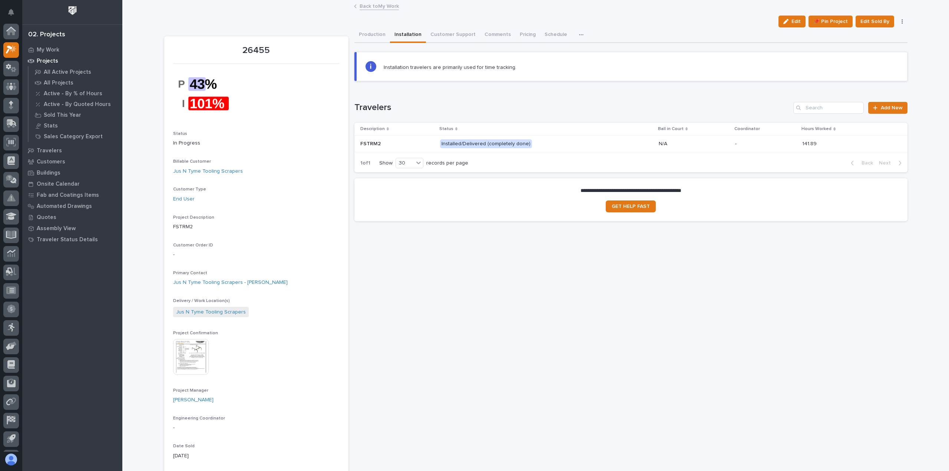
scroll to position [16, 0]
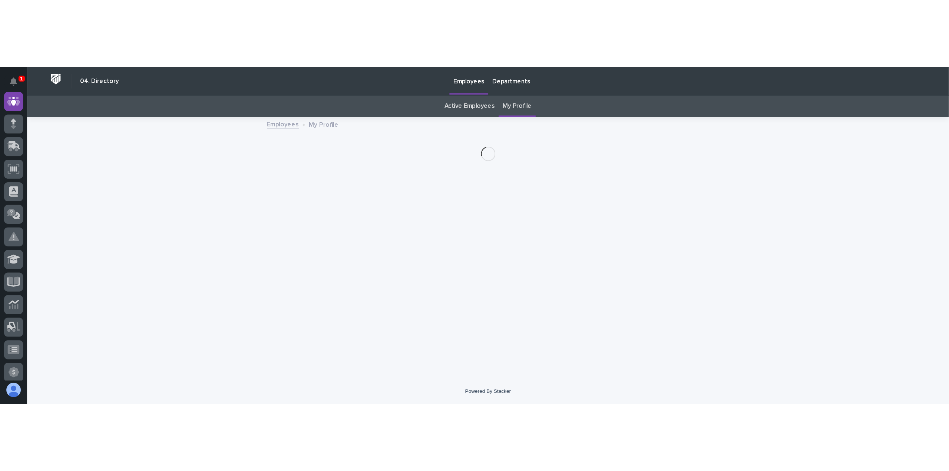
scroll to position [16, 0]
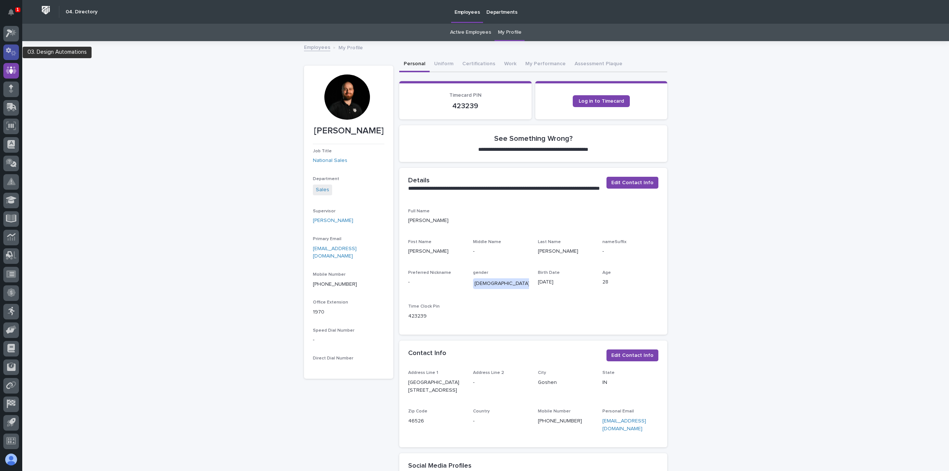
click at [9, 51] on icon at bounding box center [8, 51] width 5 height 6
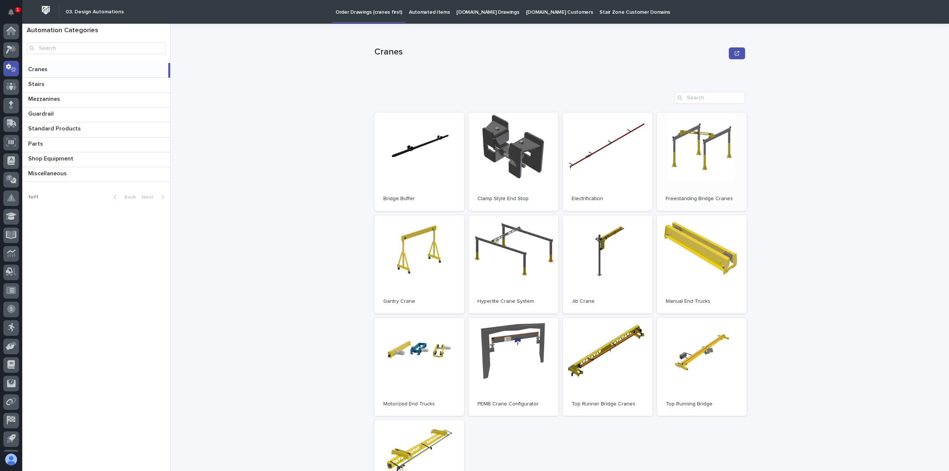
click at [465, 158] on link "Open" at bounding box center [702, 162] width 90 height 98
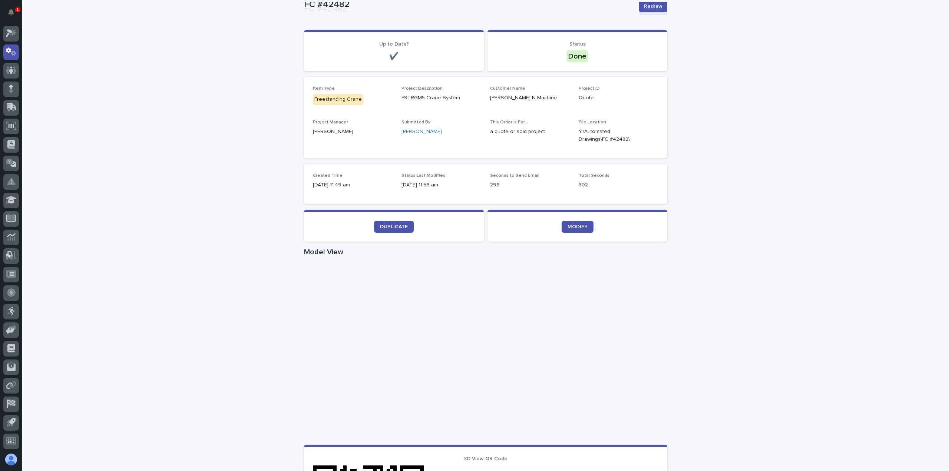
scroll to position [223, 0]
